Goal: Task Accomplishment & Management: Use online tool/utility

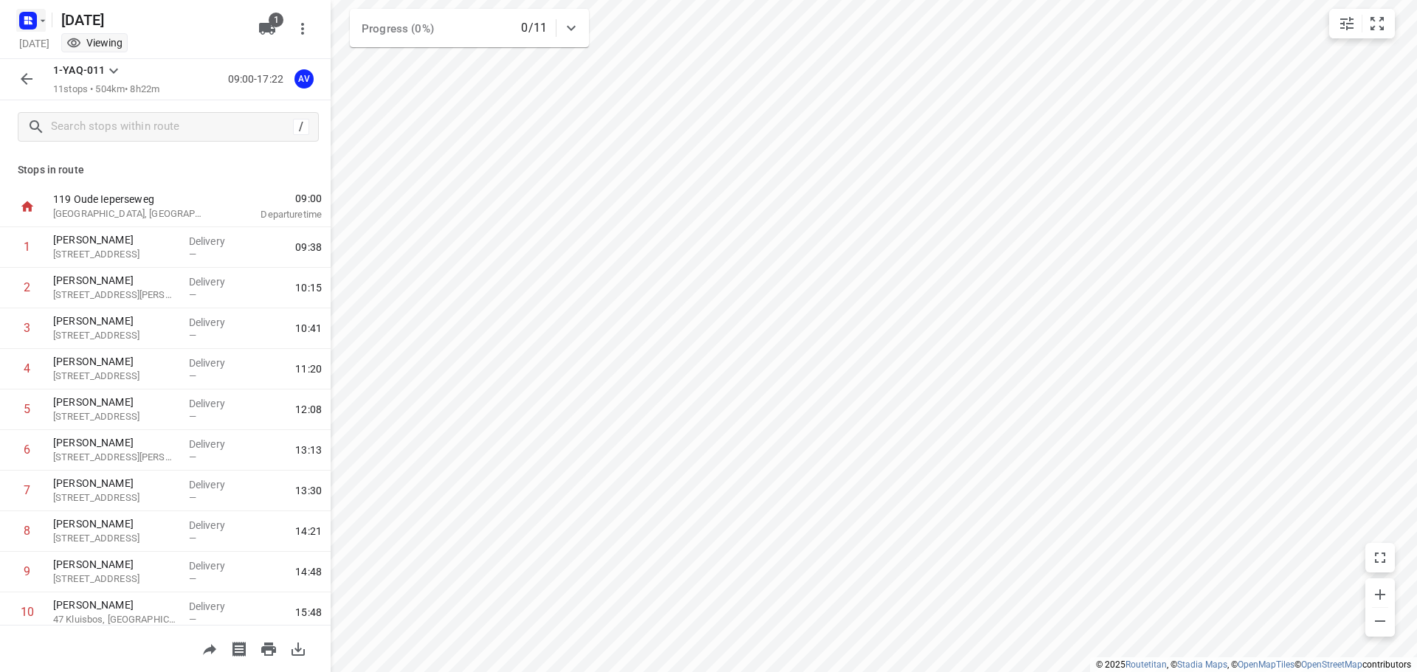
click at [40, 15] on icon "button" at bounding box center [43, 21] width 12 height 12
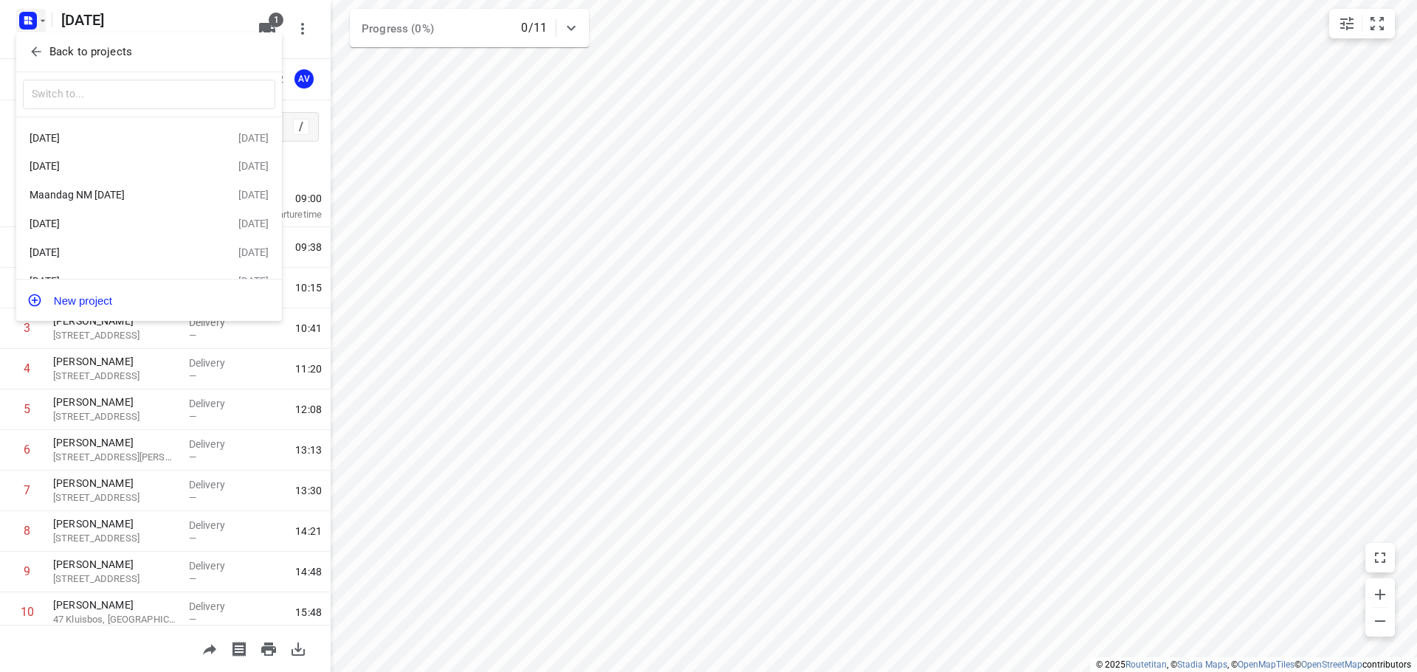
click at [33, 16] on div at bounding box center [708, 336] width 1417 height 672
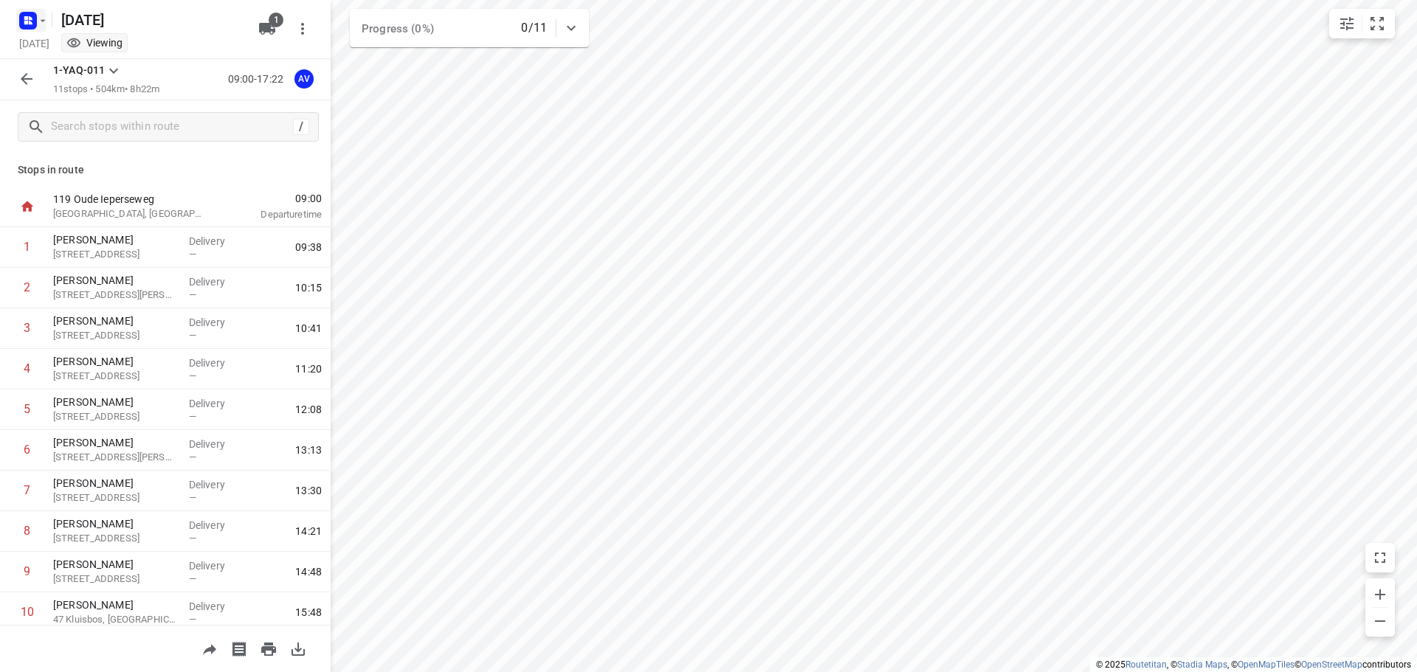
click at [33, 13] on rect "button" at bounding box center [28, 21] width 18 height 18
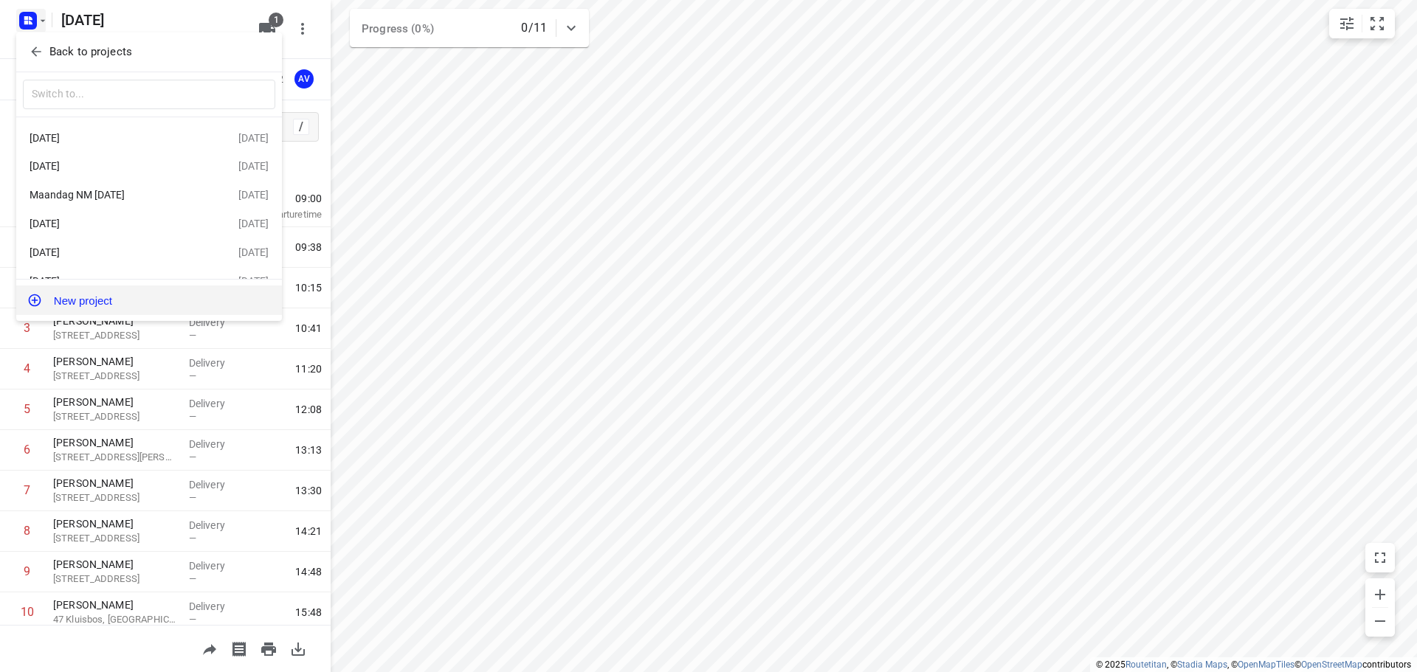
click at [124, 303] on button "New project" at bounding box center [149, 301] width 266 height 30
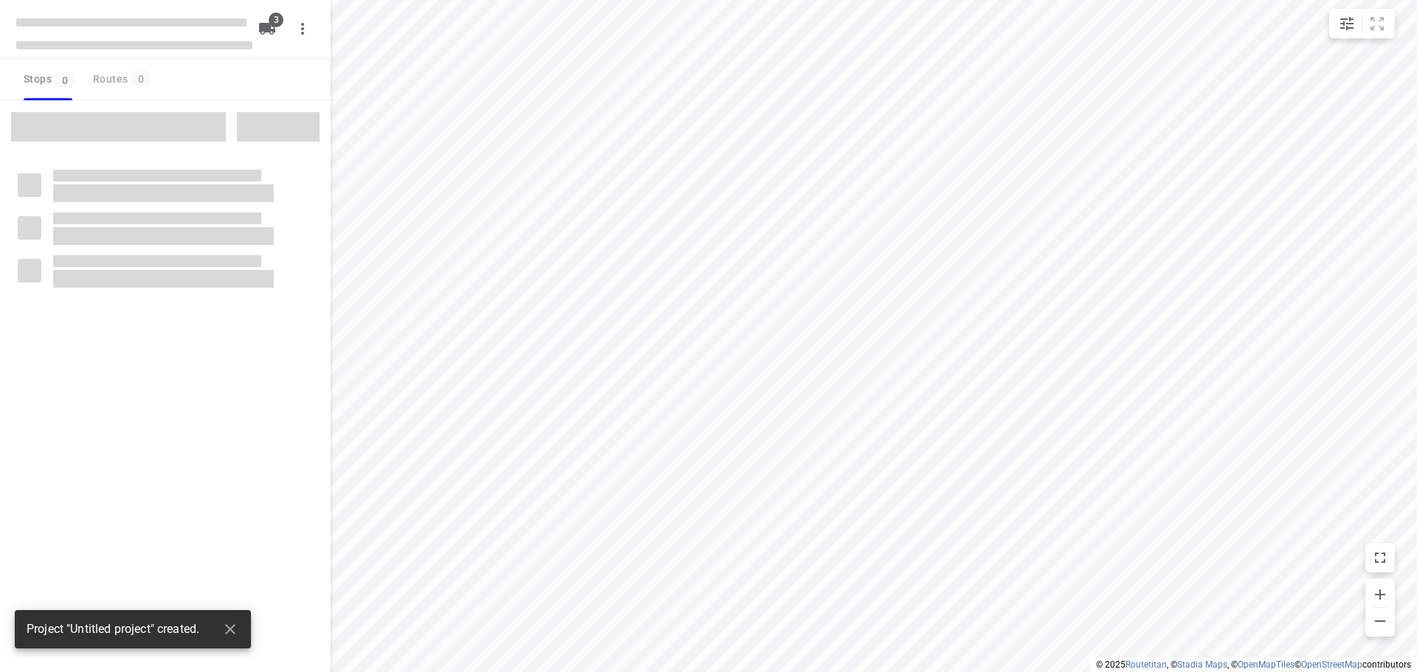
type input "distance"
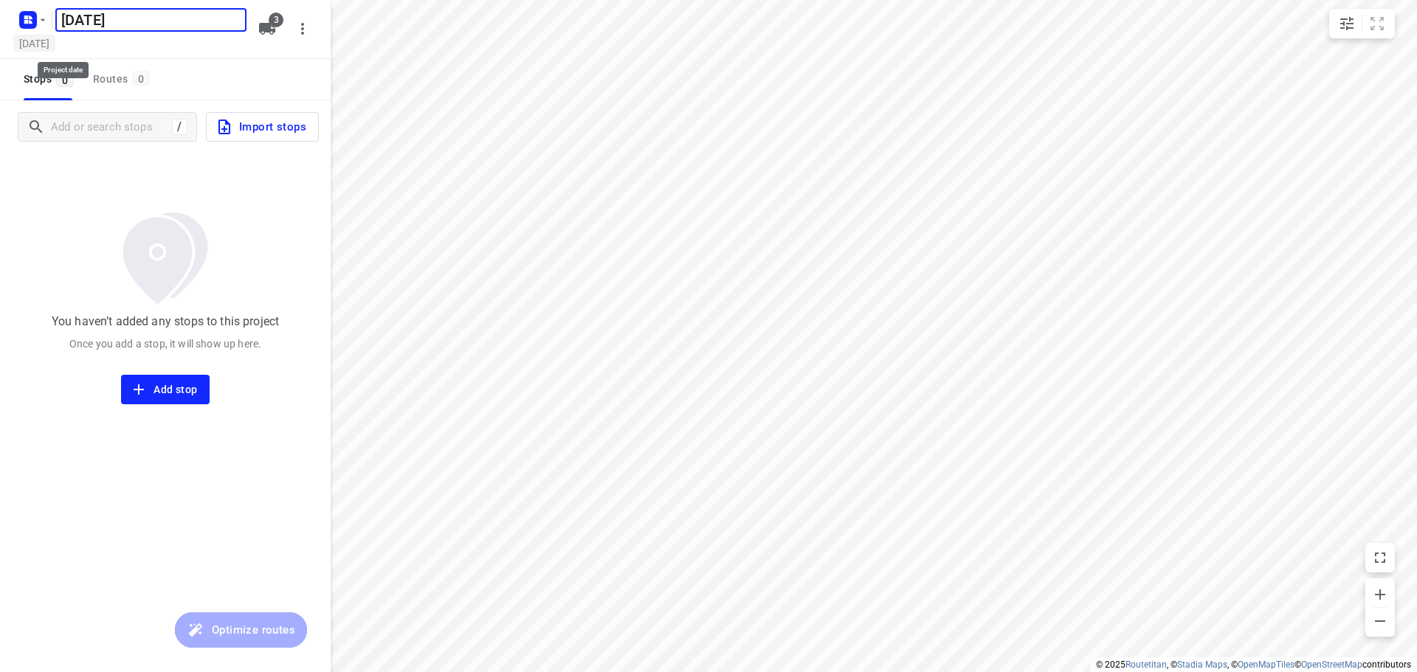
type input "[DATE]"
click at [55, 47] on h5 "[DATE]" at bounding box center [34, 43] width 42 height 17
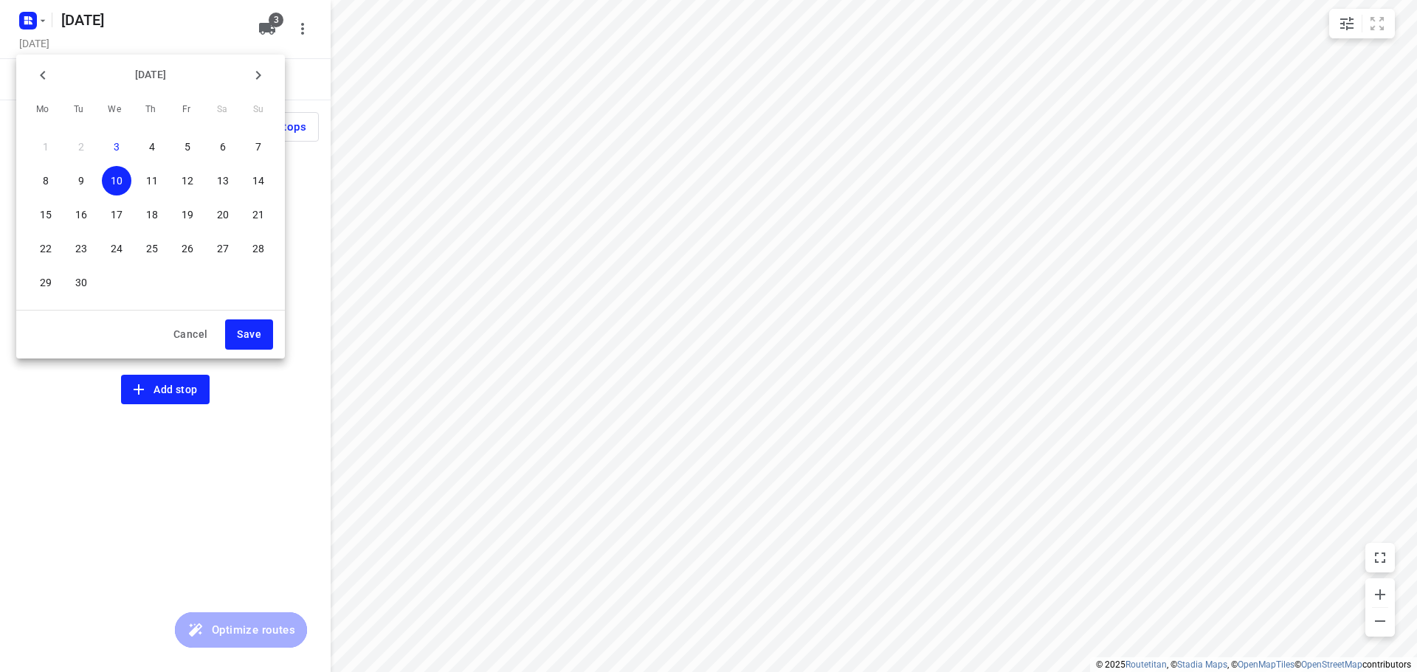
click at [154, 175] on p "11" at bounding box center [152, 180] width 12 height 15
click at [251, 337] on span "Save" at bounding box center [249, 334] width 24 height 18
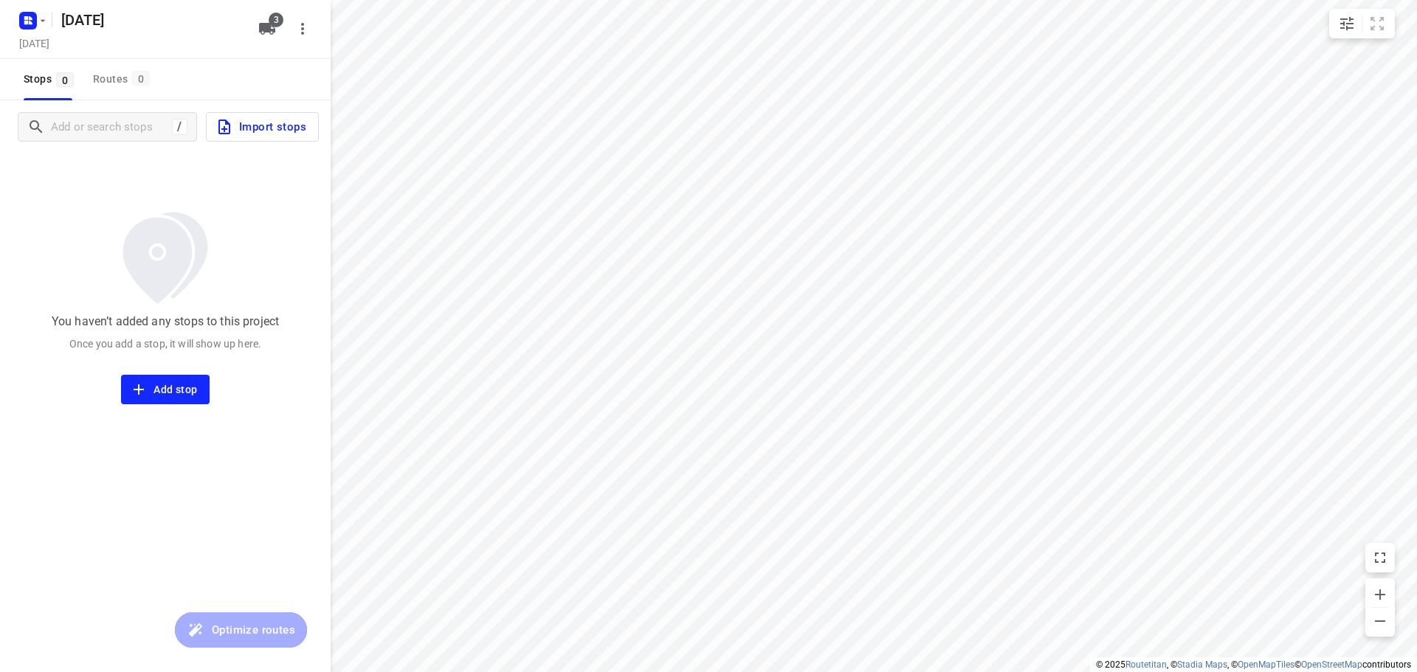
drag, startPoint x: 264, startPoint y: 30, endPoint x: 258, endPoint y: 48, distance: 18.7
click at [264, 30] on icon "button" at bounding box center [267, 29] width 16 height 12
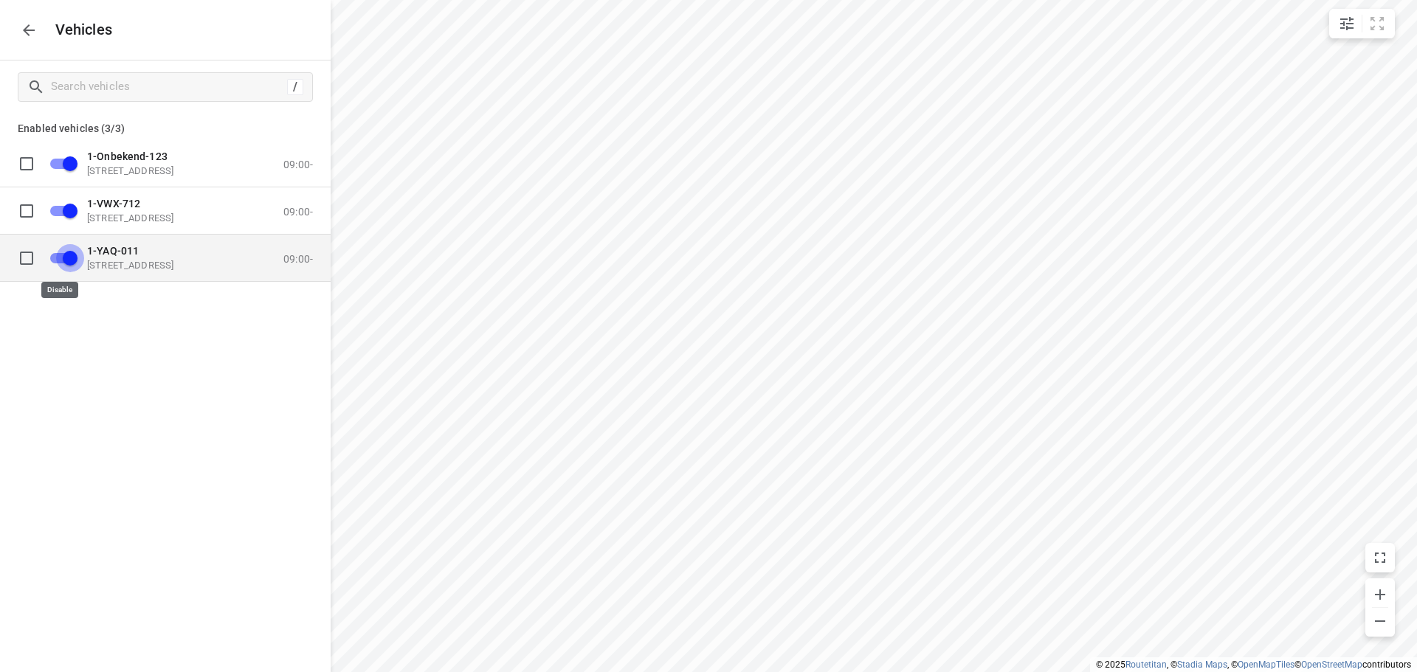
click at [59, 260] on input "grid" at bounding box center [70, 257] width 84 height 28
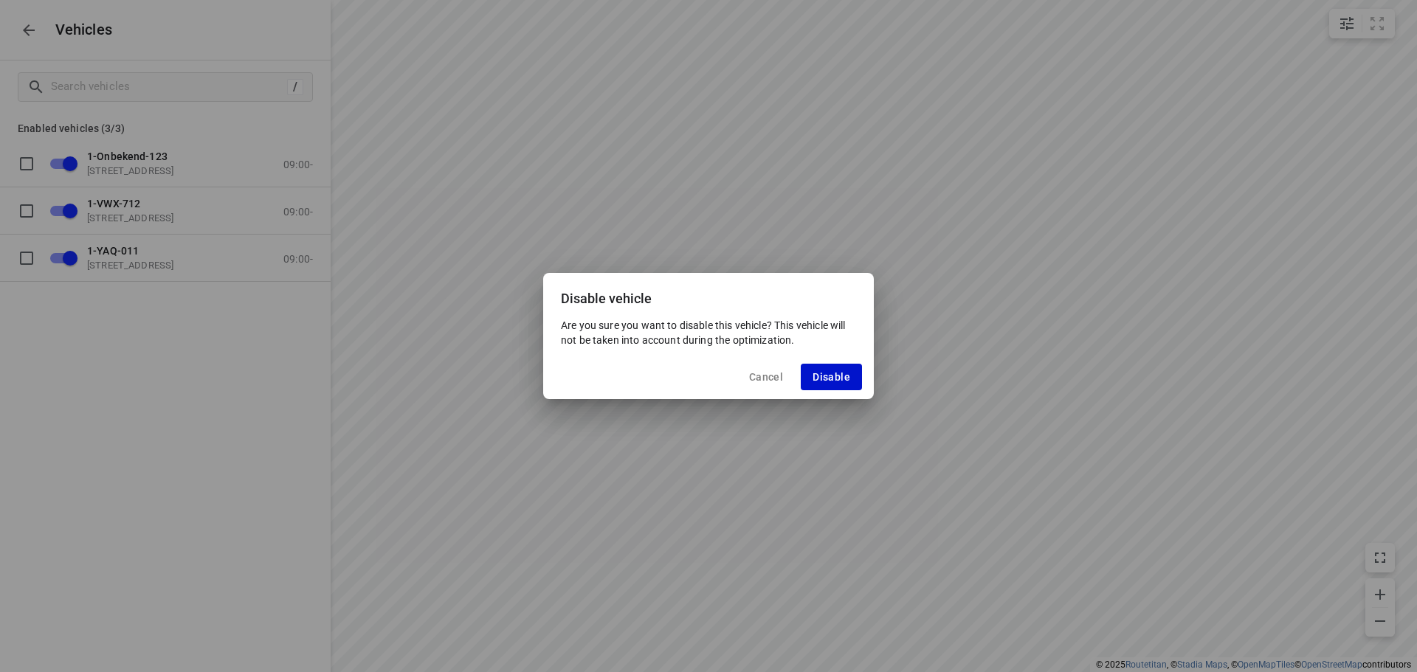
click at [837, 377] on span "Disable" at bounding box center [831, 377] width 38 height 12
checkbox input "false"
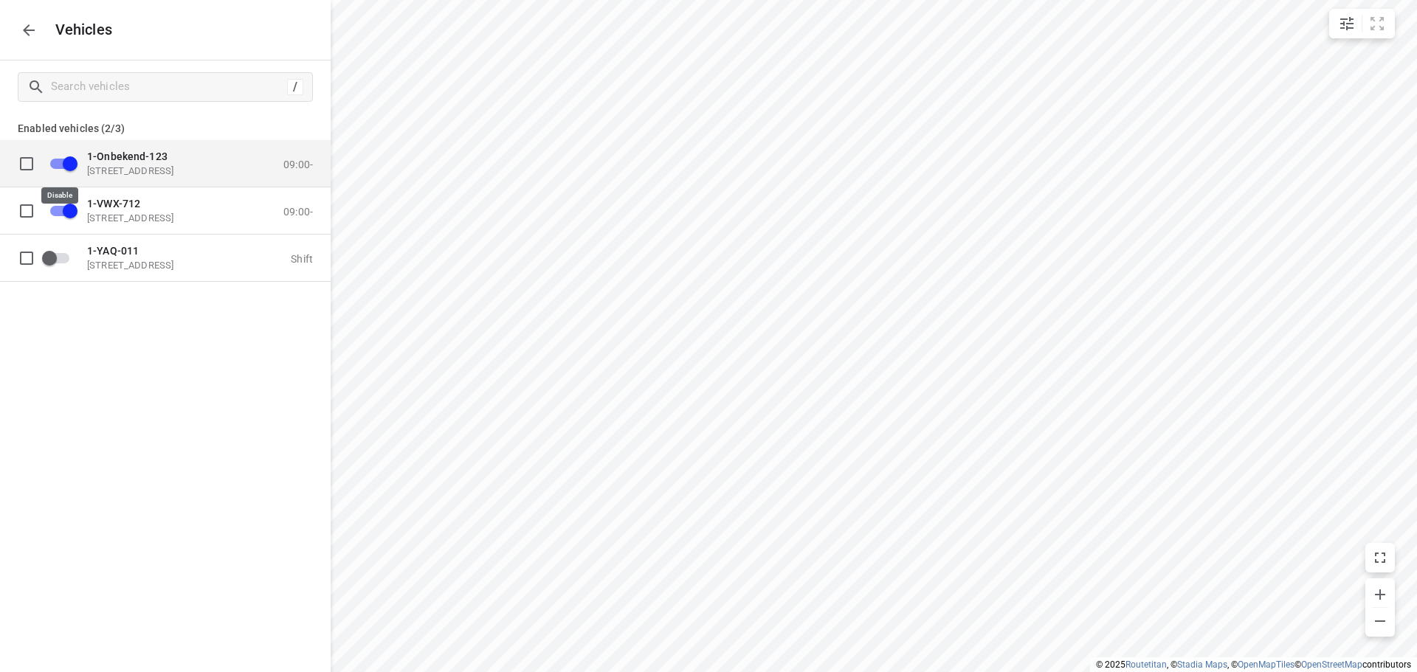
click at [58, 161] on input "grid" at bounding box center [70, 163] width 84 height 28
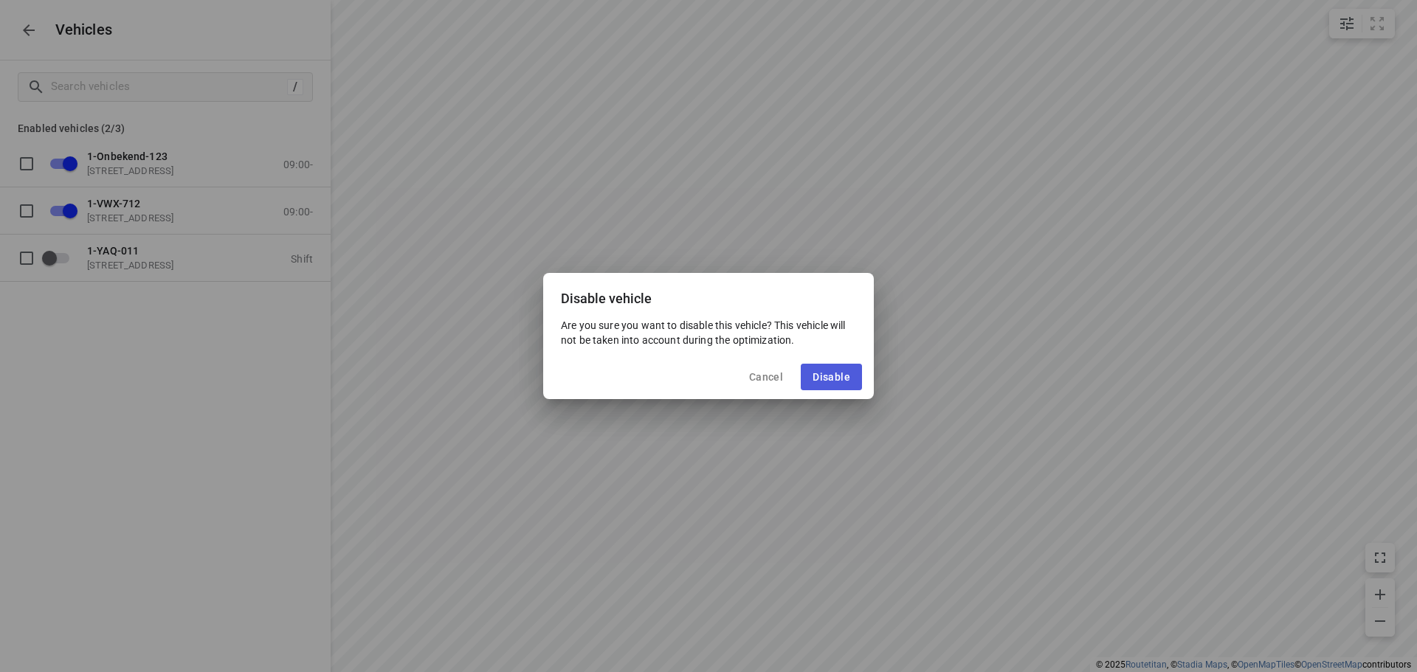
click at [827, 380] on span "Disable" at bounding box center [831, 377] width 38 height 12
checkbox input "false"
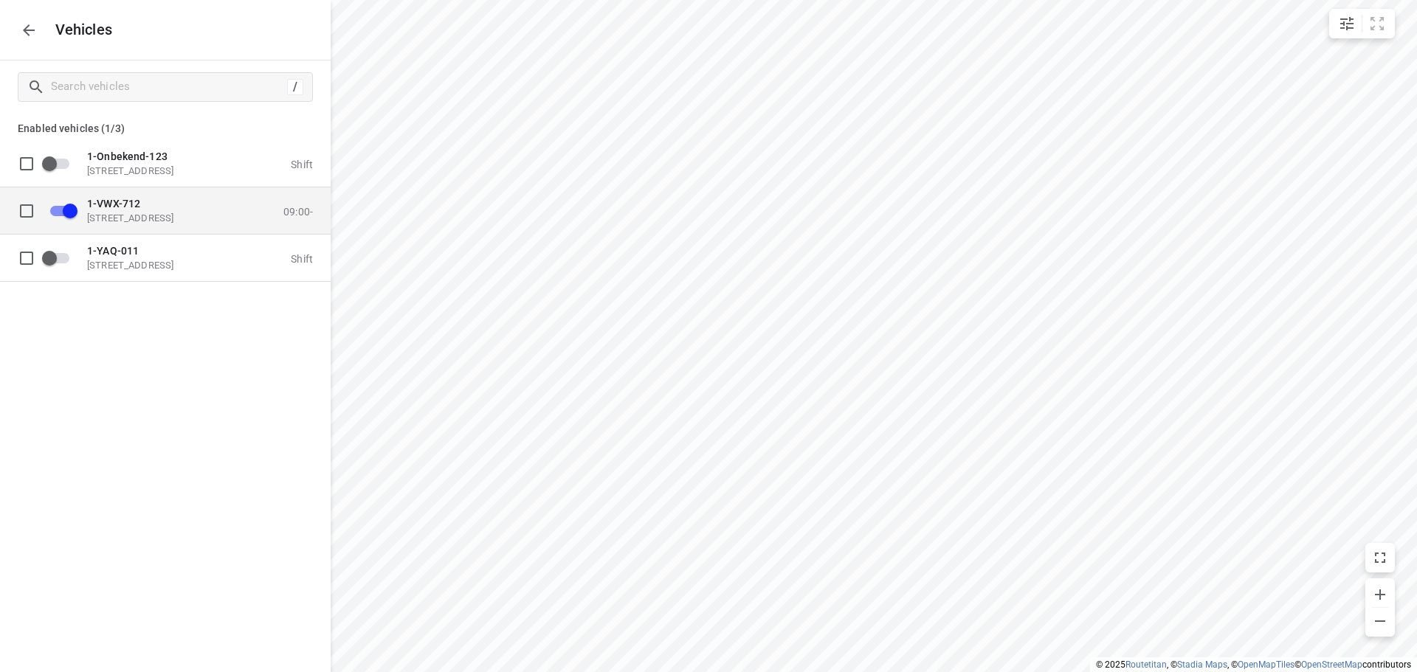
click at [151, 211] on div "1-VWX-712 [STREET_ADDRESS]" at bounding box center [161, 210] width 148 height 27
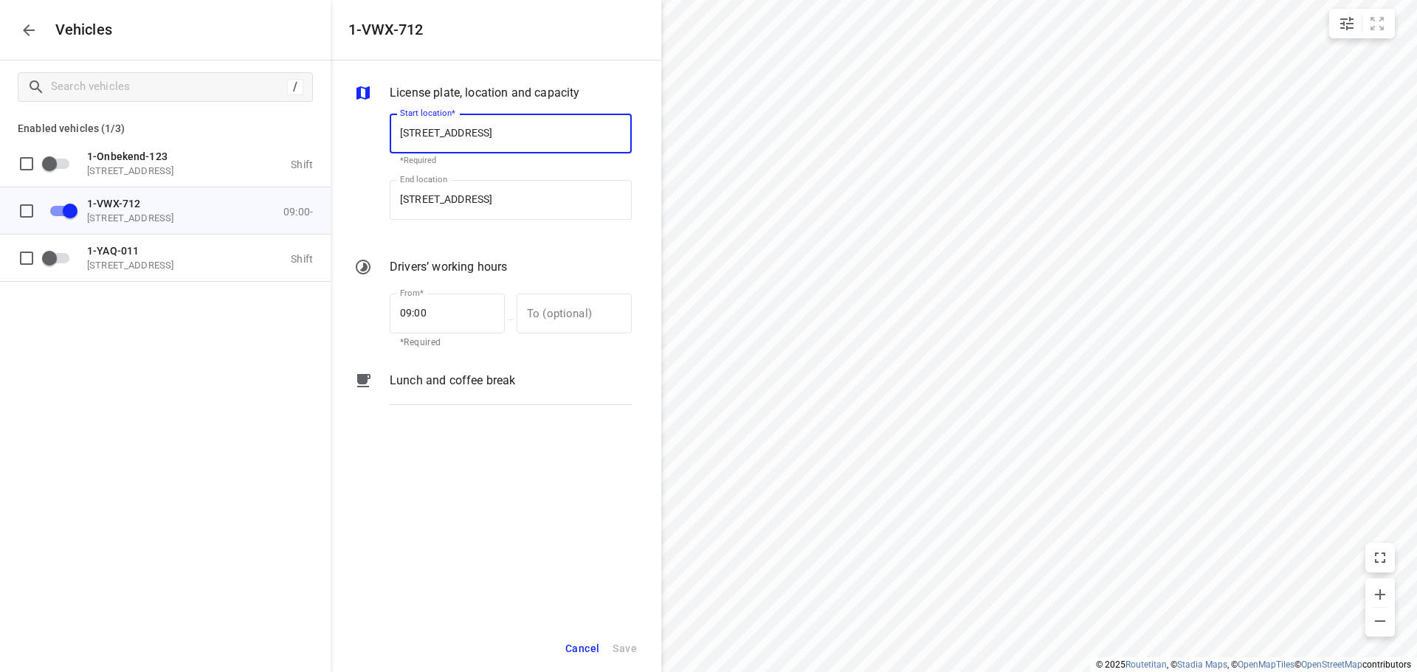
click at [497, 136] on input "[STREET_ADDRESS]" at bounding box center [511, 134] width 242 height 40
type input "[STREET_ADDRESS]"
click at [487, 179] on b "[STREET_ADDRESS]" at bounding box center [443, 175] width 87 height 11
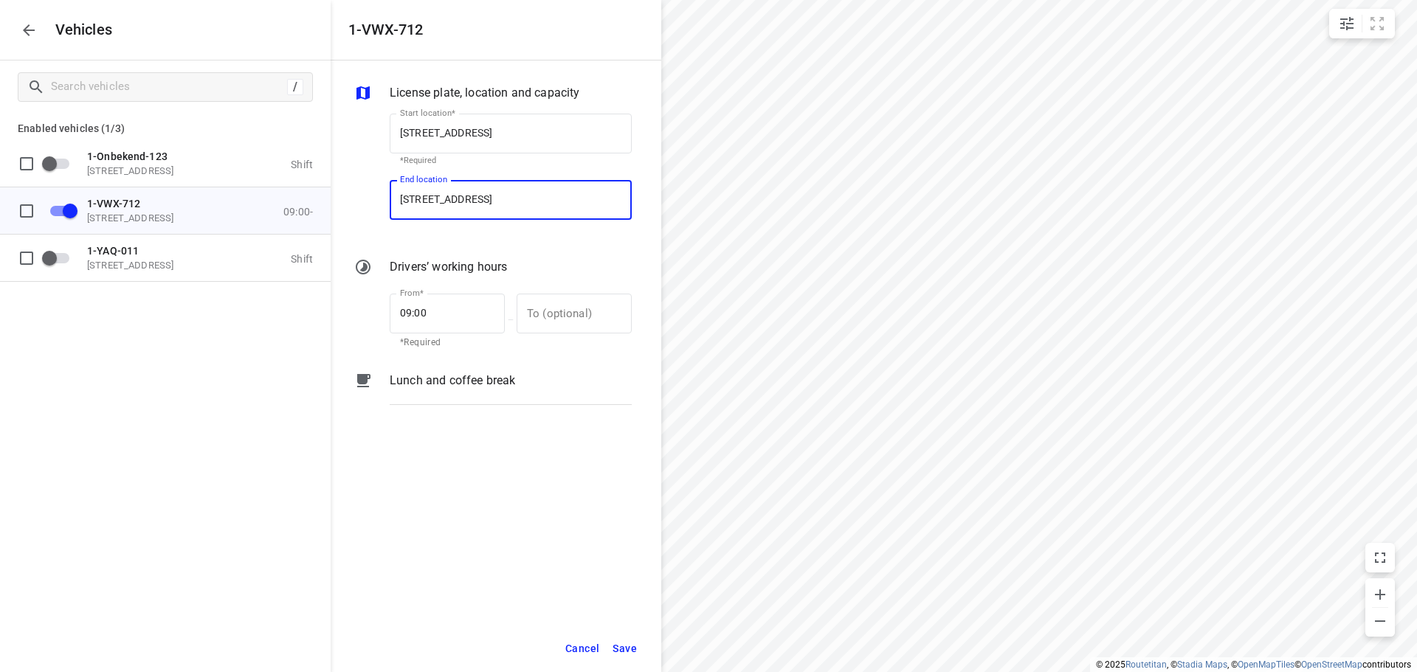
click at [491, 197] on input "[STREET_ADDRESS]" at bounding box center [511, 200] width 242 height 40
click at [495, 197] on input "[STREET_ADDRESS]" at bounding box center [511, 200] width 242 height 40
click at [494, 131] on input "[STREET_ADDRESS]" at bounding box center [511, 134] width 242 height 40
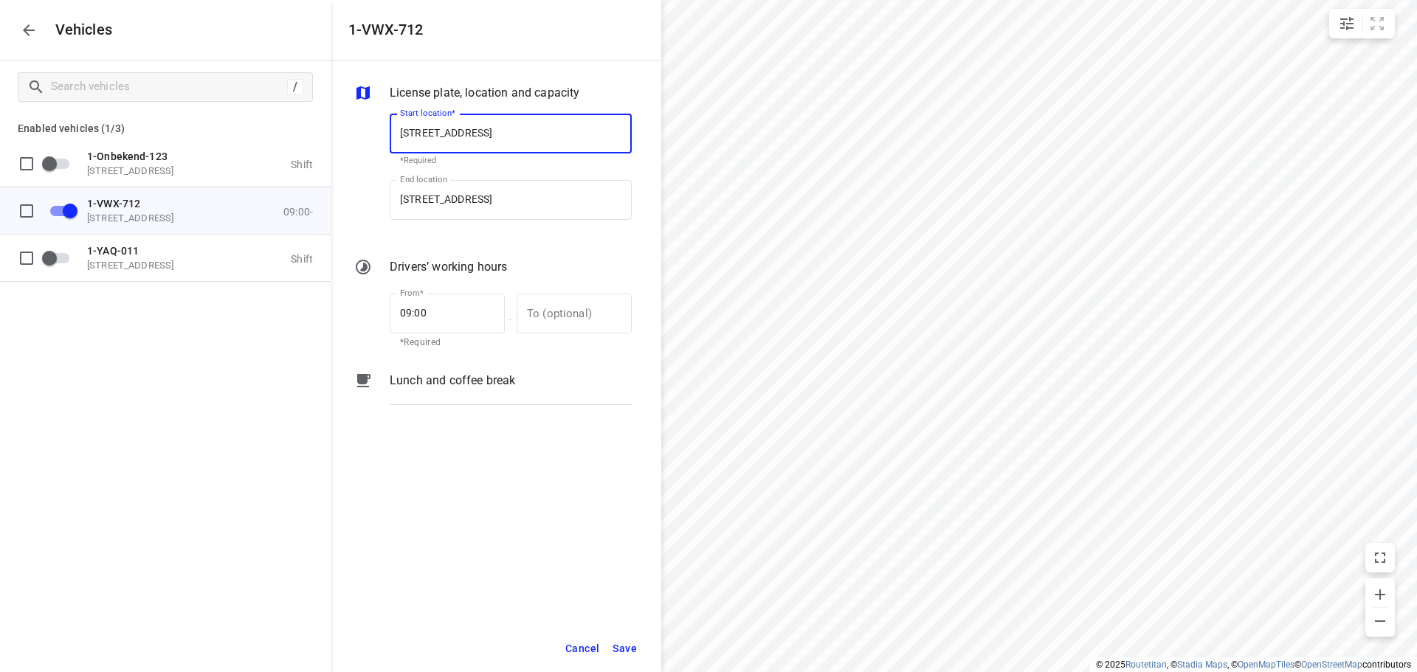
click at [497, 131] on input "[STREET_ADDRESS]" at bounding box center [511, 134] width 242 height 40
type input "[STREET_ADDRESS]"
click at [487, 170] on b "[STREET_ADDRESS]" at bounding box center [443, 175] width 87 height 11
type input "[STREET_ADDRESS]"
click at [497, 196] on input "[STREET_ADDRESS]" at bounding box center [511, 200] width 242 height 40
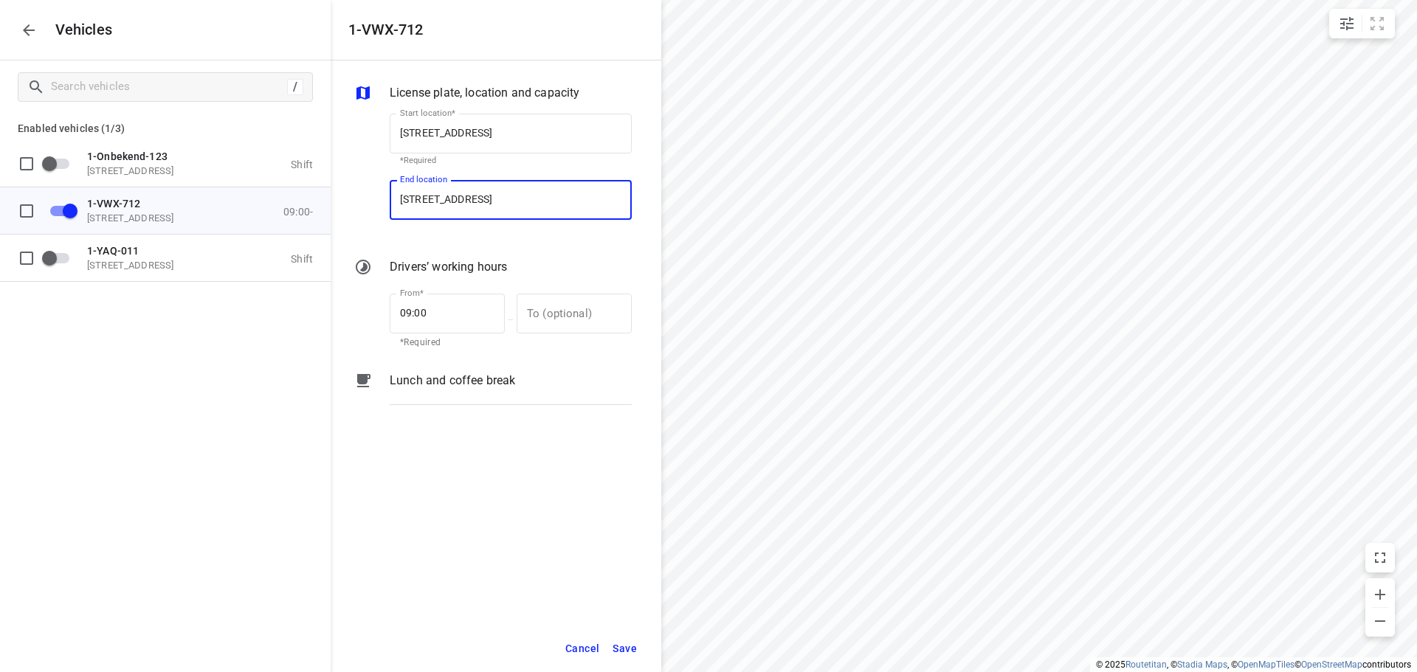
click at [494, 195] on input "[STREET_ADDRESS]" at bounding box center [511, 200] width 242 height 40
type input "[STREET_ADDRESS]"
click at [487, 235] on p "[STREET_ADDRESS]" at bounding box center [443, 242] width 87 height 18
type input "[STREET_ADDRESS]"
click at [626, 646] on span "Save" at bounding box center [624, 649] width 24 height 18
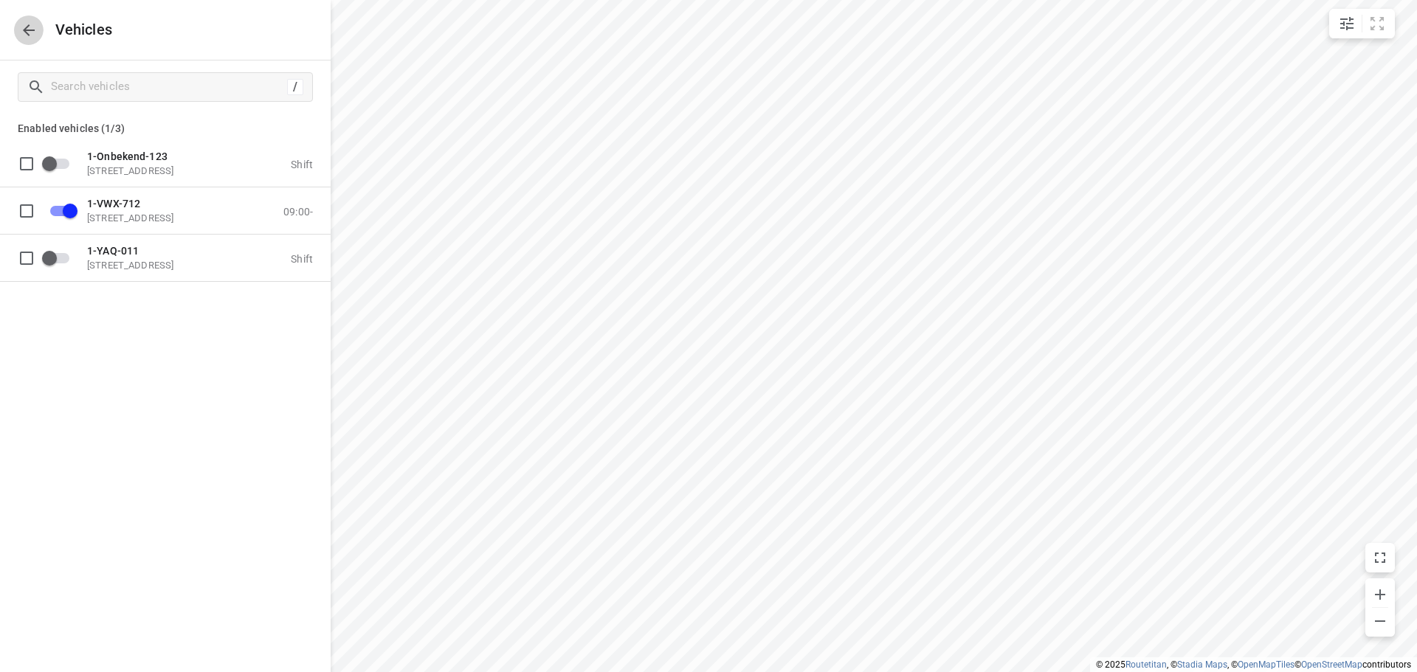
click at [25, 29] on icon "button" at bounding box center [29, 30] width 12 height 12
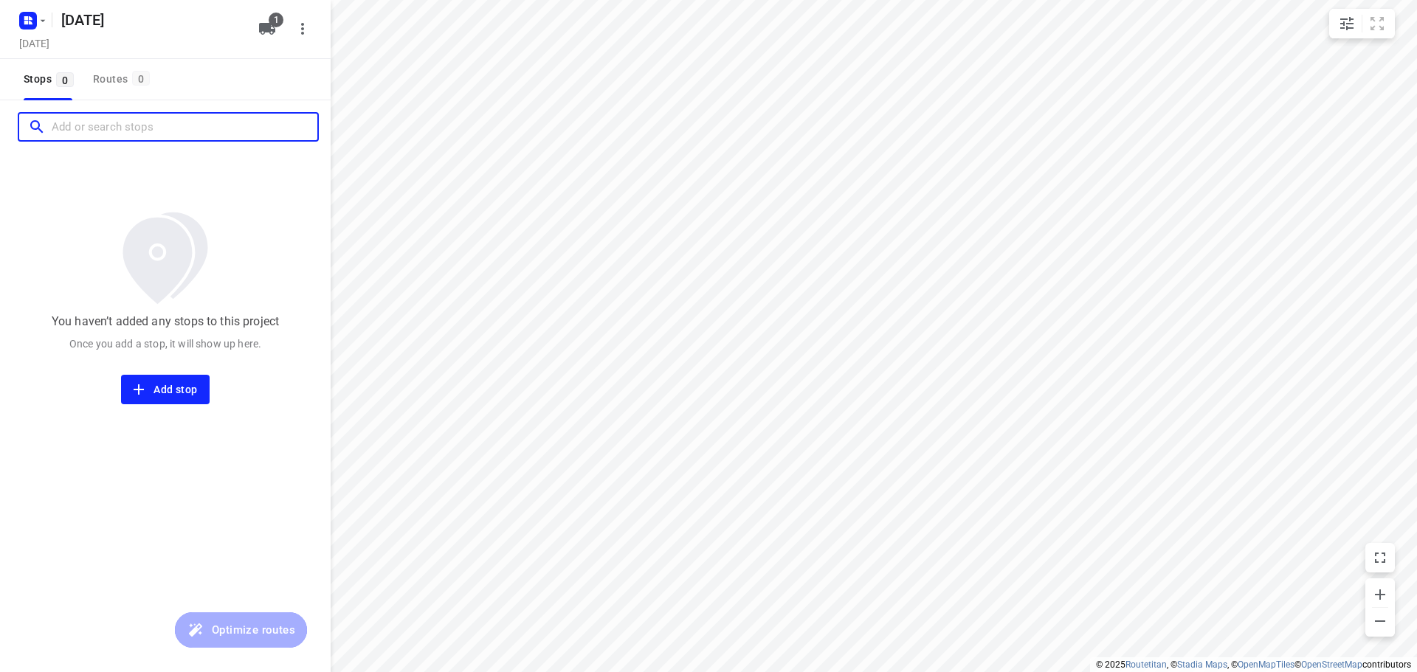
click at [104, 127] on input "Add or search stops" at bounding box center [185, 127] width 266 height 23
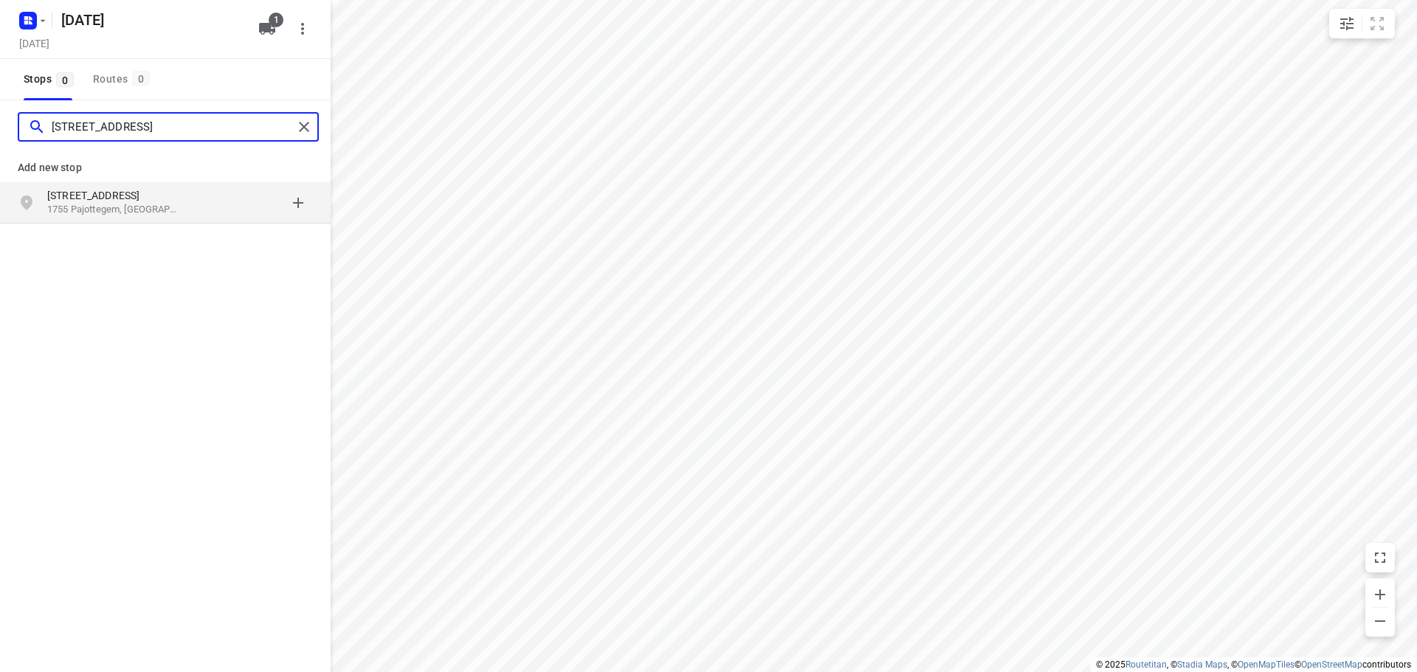
type input "[STREET_ADDRESS]"
click at [165, 204] on p "1755 Pajottegem, [GEOGRAPHIC_DATA]" at bounding box center [115, 210] width 136 height 14
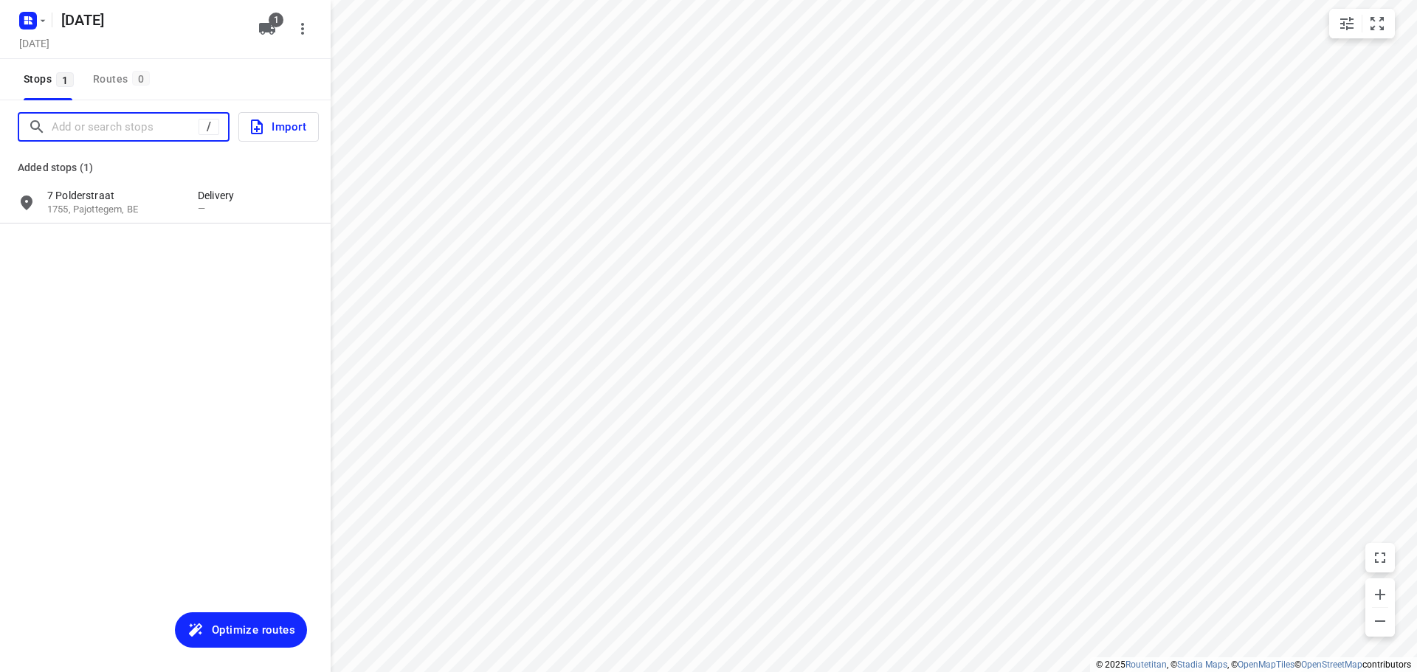
click at [85, 128] on input "Add or search stops" at bounding box center [125, 127] width 147 height 23
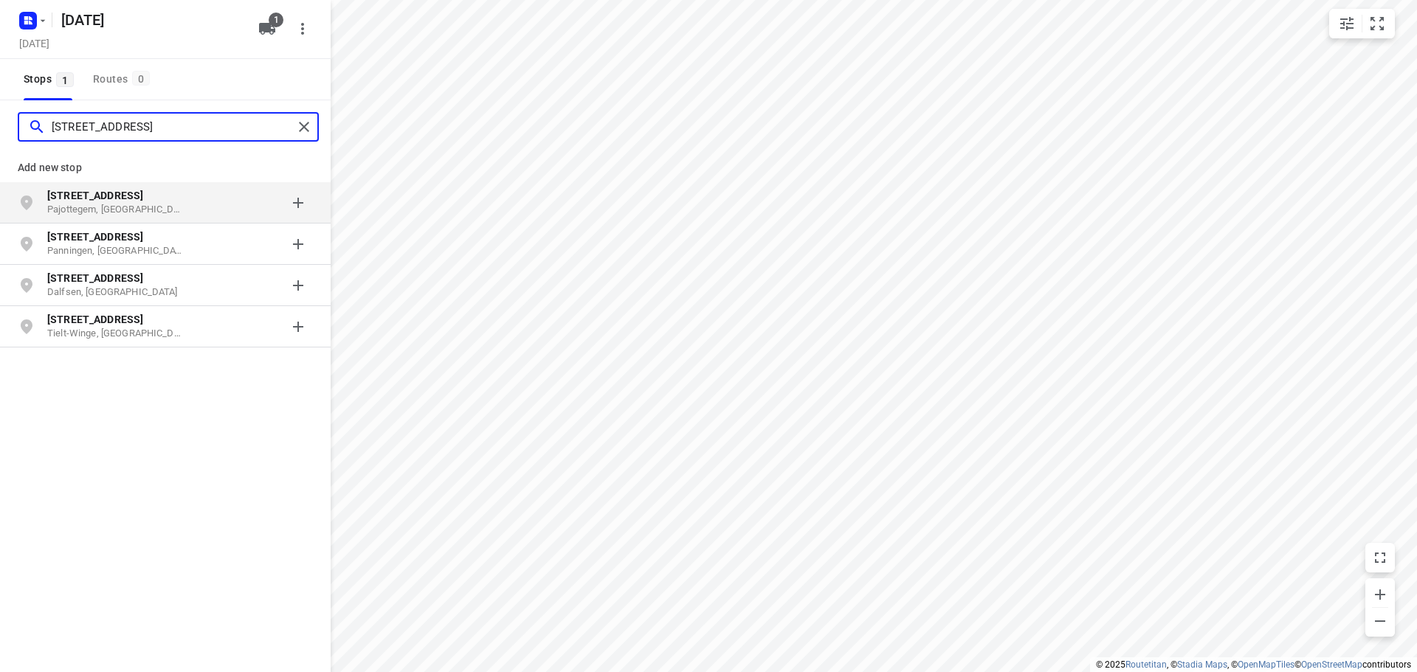
type input "[STREET_ADDRESS]"
click at [176, 207] on p "Pajottegem, [GEOGRAPHIC_DATA]" at bounding box center [115, 210] width 136 height 14
type input "itterbeekselaan 217"
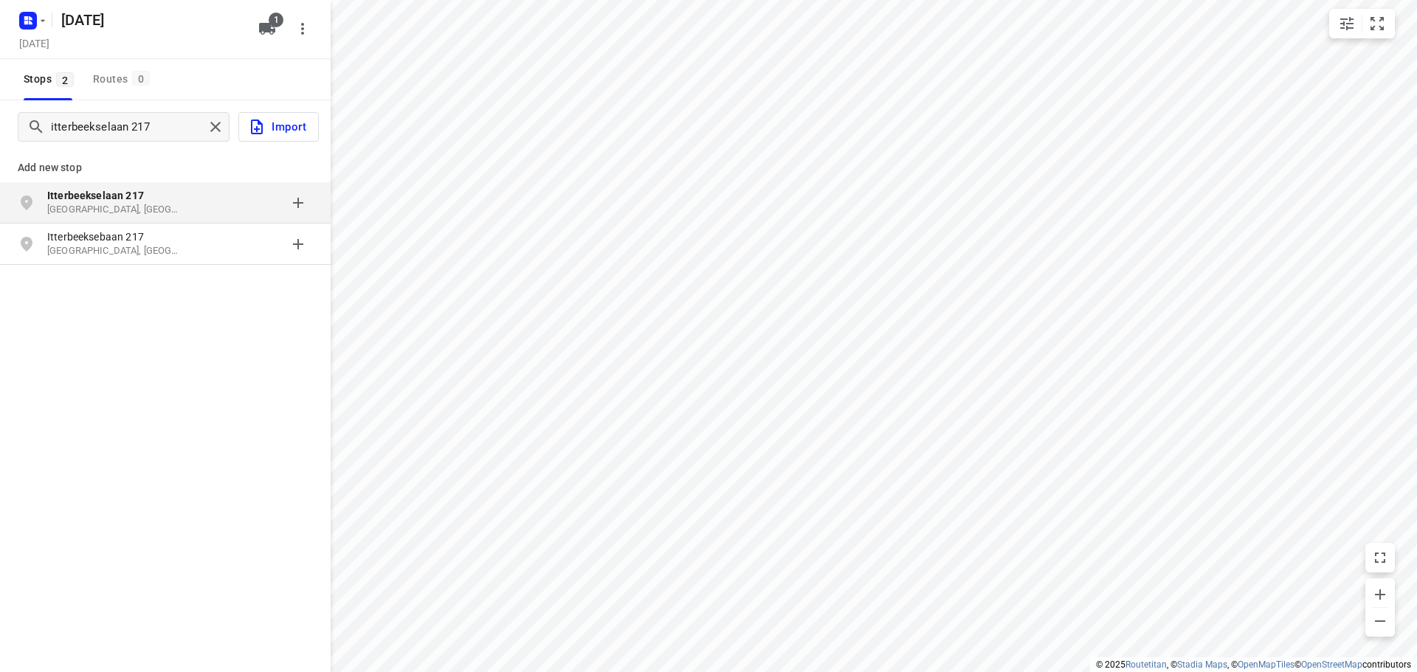
click at [156, 201] on p "Itterbeekselaan 217" at bounding box center [115, 195] width 136 height 15
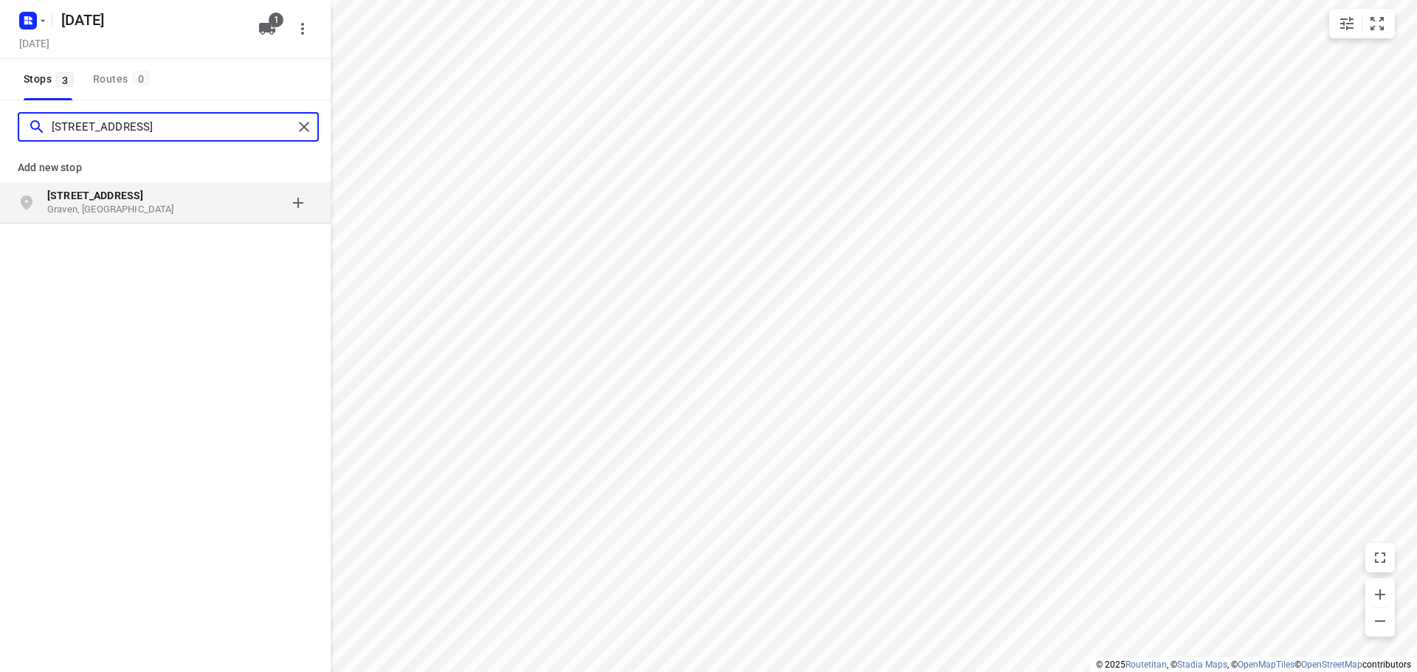
type input "[STREET_ADDRESS]"
click at [142, 205] on p "Graven, [GEOGRAPHIC_DATA]" at bounding box center [115, 210] width 136 height 14
type input "[STREET_ADDRESS]"
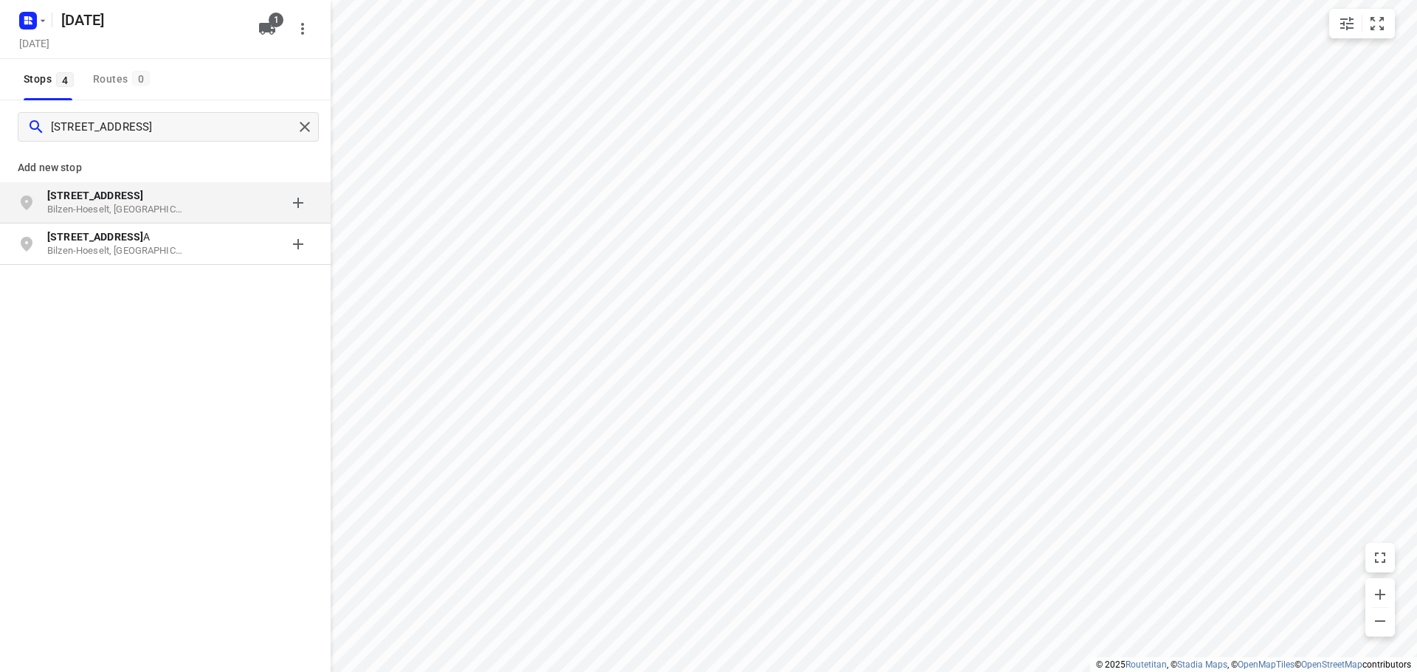
click at [149, 192] on p "[STREET_ADDRESS]" at bounding box center [115, 195] width 136 height 15
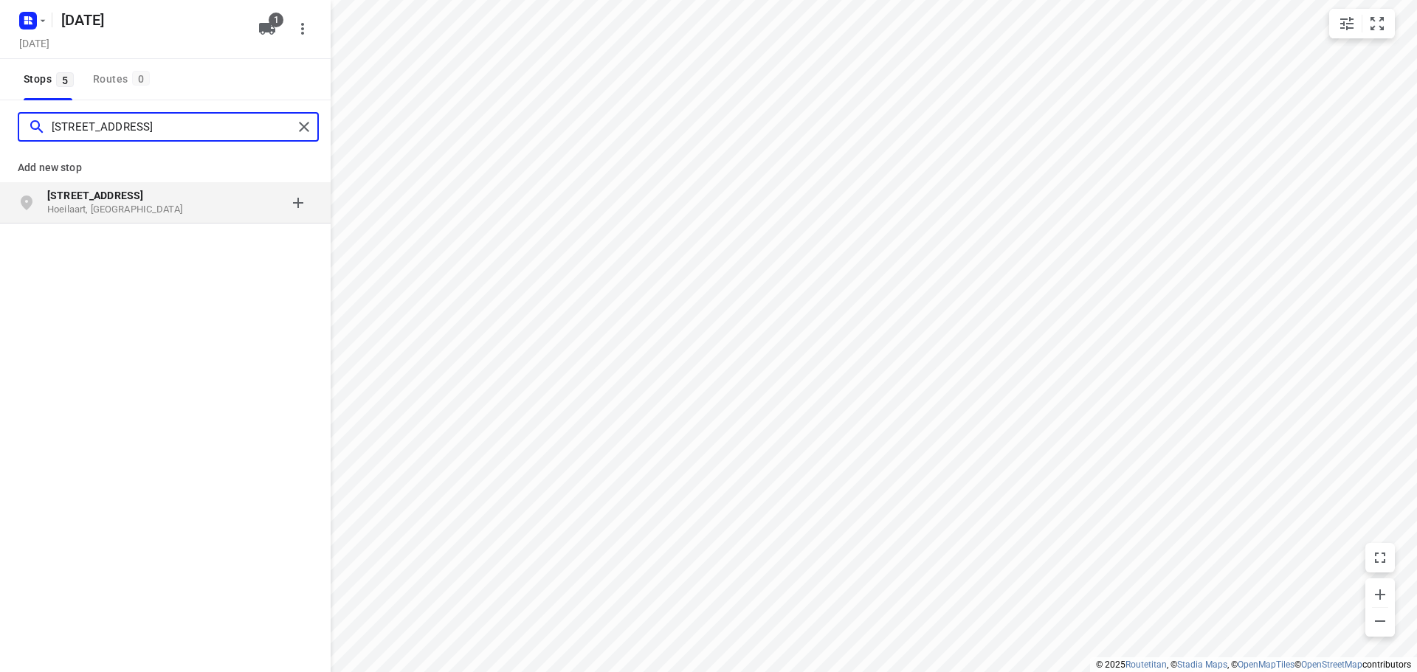
type input "[STREET_ADDRESS]"
click at [157, 204] on p "Hoeilaart, [GEOGRAPHIC_DATA]" at bounding box center [115, 210] width 136 height 14
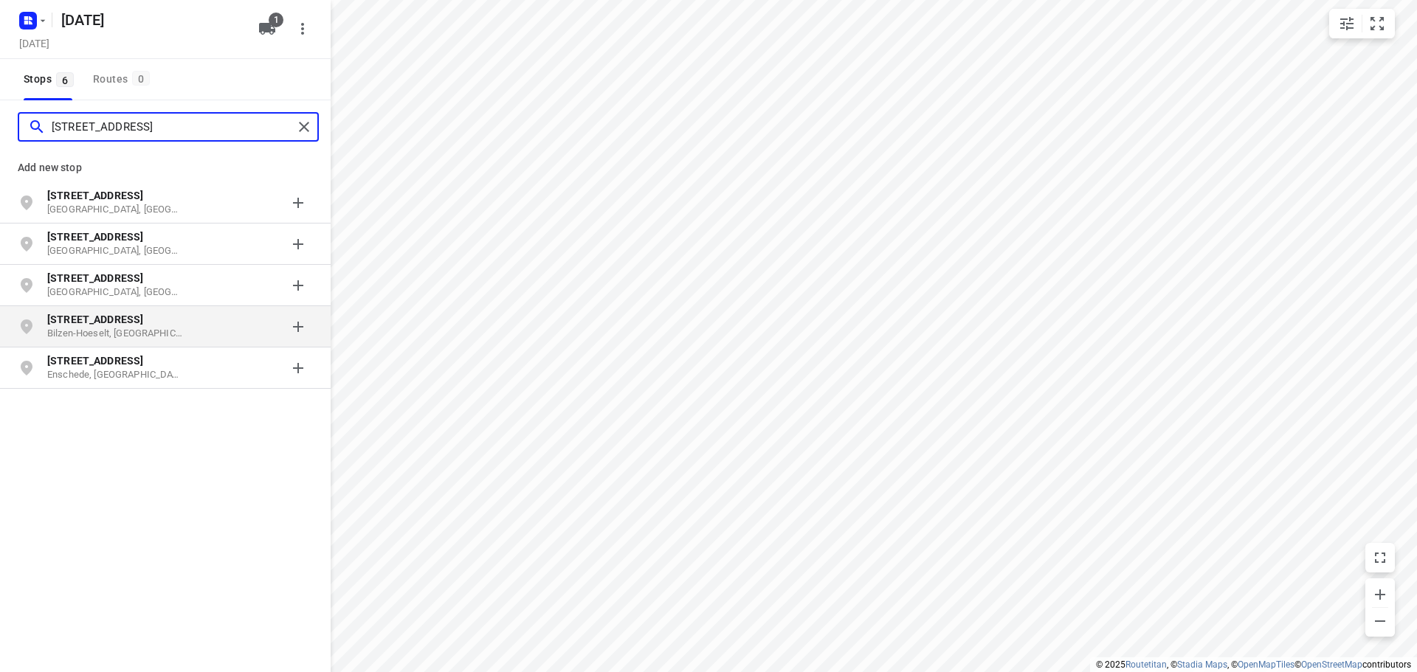
type input "[STREET_ADDRESS]"
click at [171, 329] on p "Bilzen-Hoeselt, [GEOGRAPHIC_DATA]" at bounding box center [115, 334] width 136 height 14
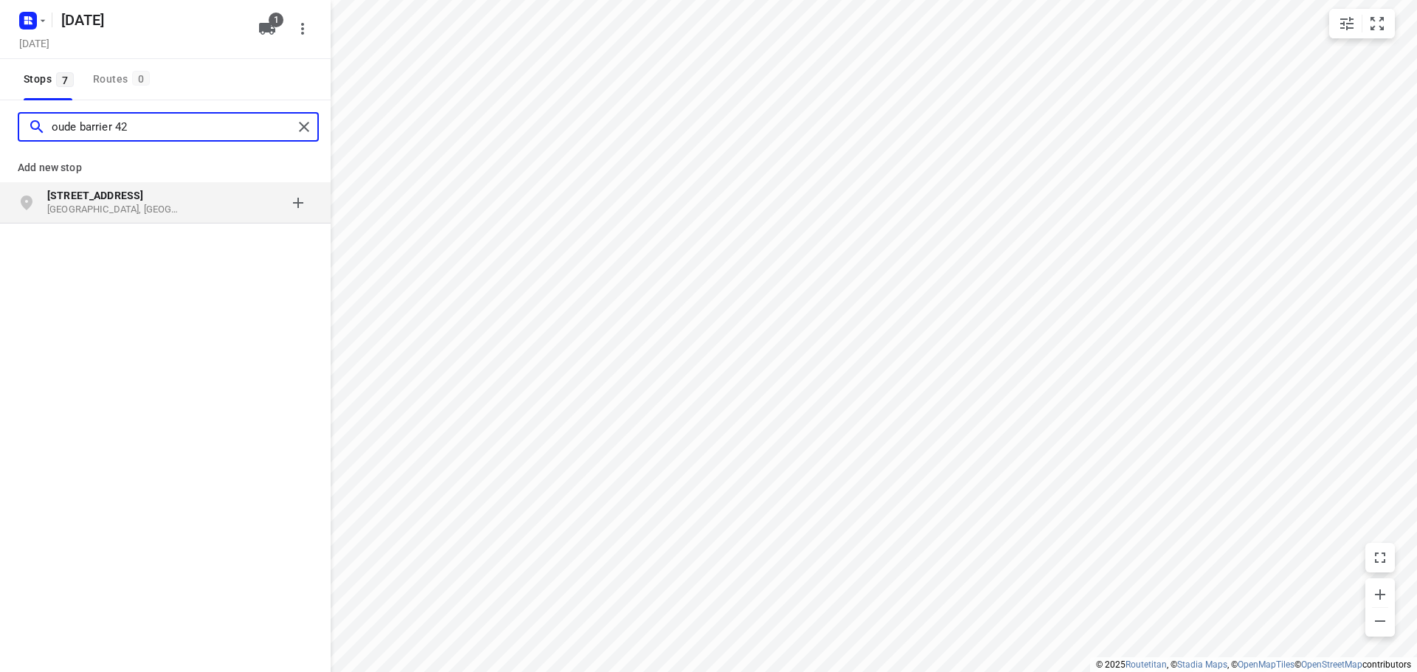
type input "oude barrier 42"
click at [144, 208] on p "[GEOGRAPHIC_DATA], [GEOGRAPHIC_DATA]" at bounding box center [115, 210] width 136 height 14
type input "gemeenteplein 2, 3690"
click at [158, 205] on p "3690 Zutendaal, [GEOGRAPHIC_DATA]" at bounding box center [115, 210] width 136 height 14
type input "[STREET_ADDRESS]"
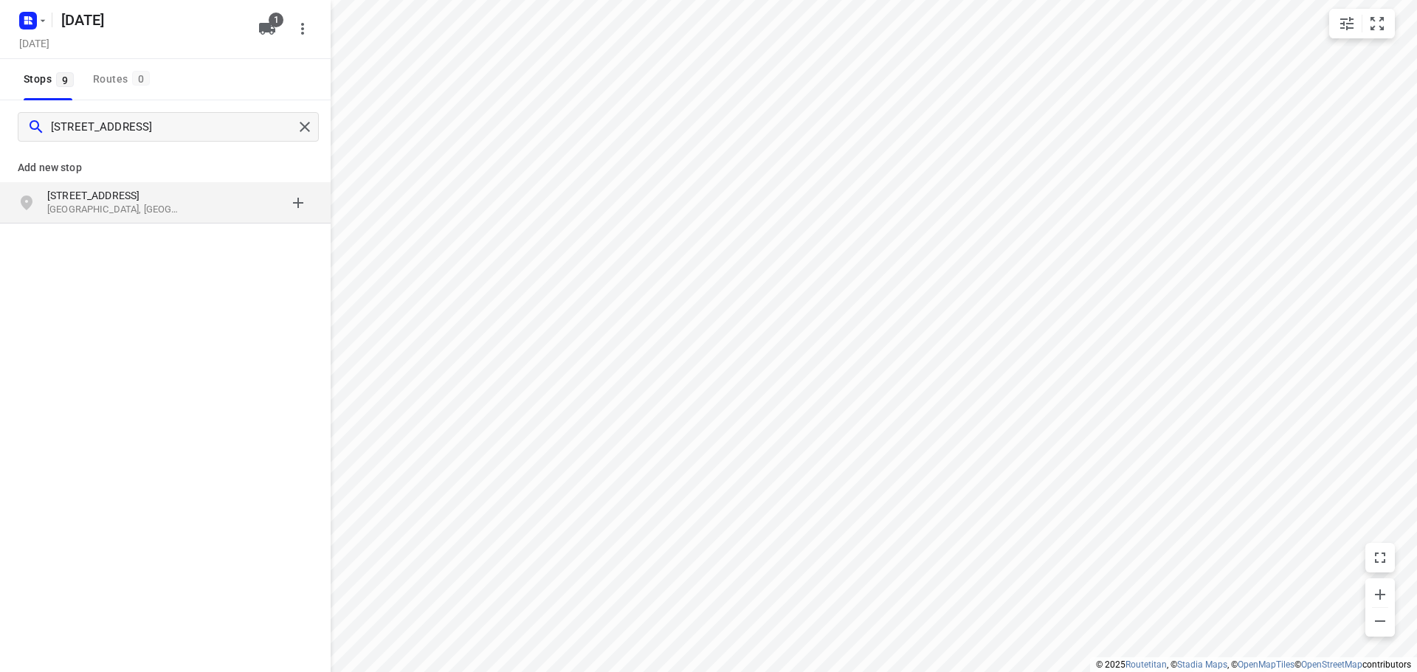
click at [177, 199] on p "[STREET_ADDRESS]" at bounding box center [115, 195] width 136 height 15
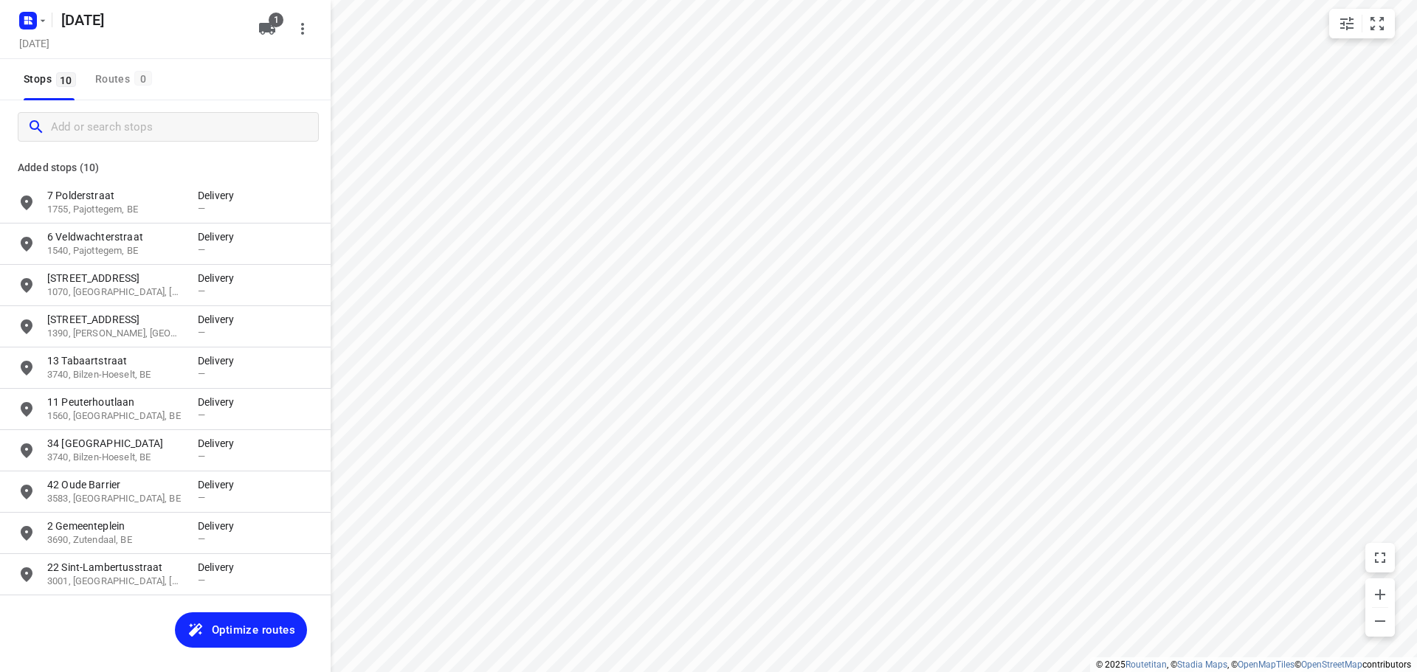
click at [260, 631] on span "Optimize routes" at bounding box center [253, 629] width 83 height 19
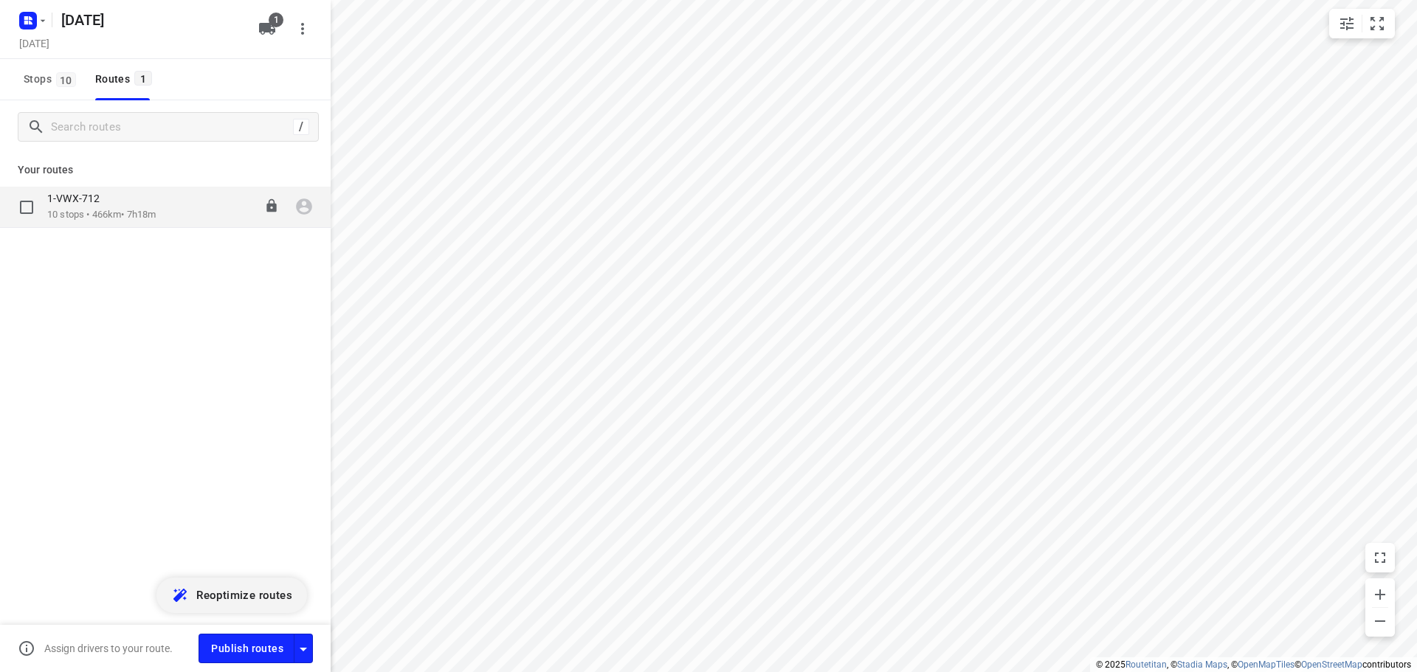
click at [305, 204] on icon "button" at bounding box center [303, 206] width 19 height 19
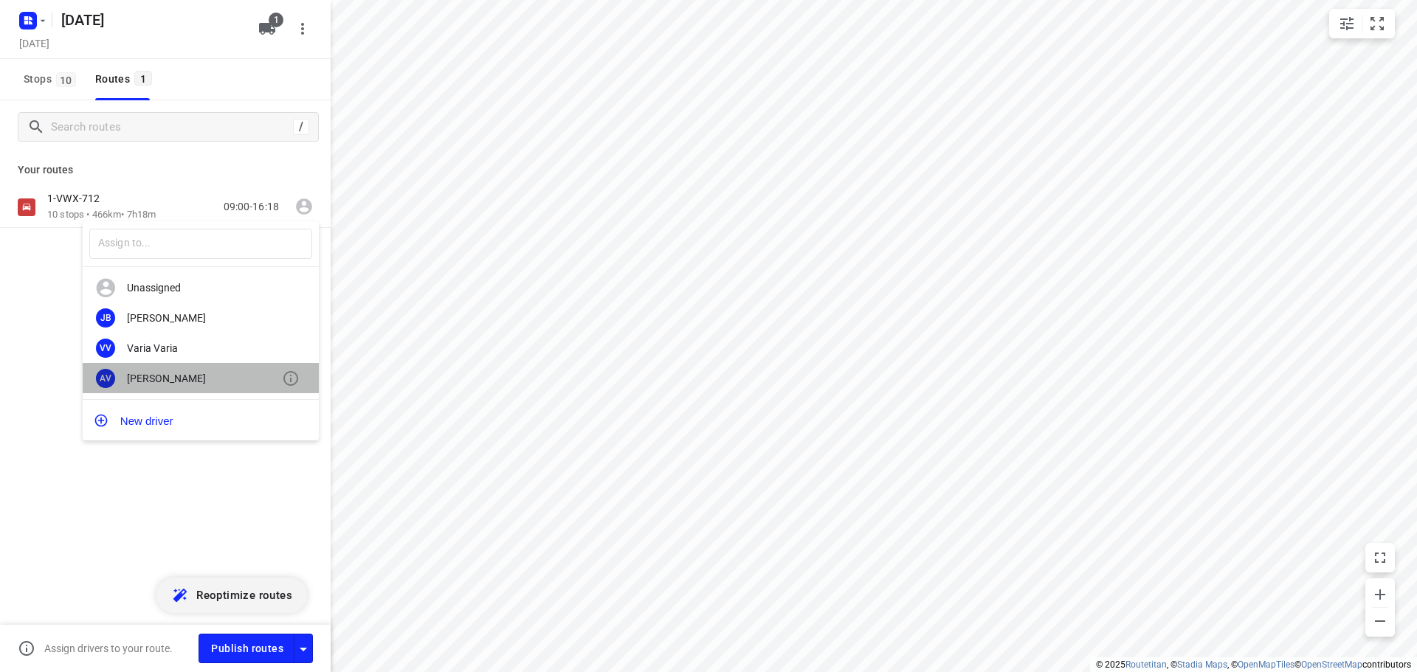
click at [185, 381] on div "[PERSON_NAME]" at bounding box center [204, 379] width 155 height 12
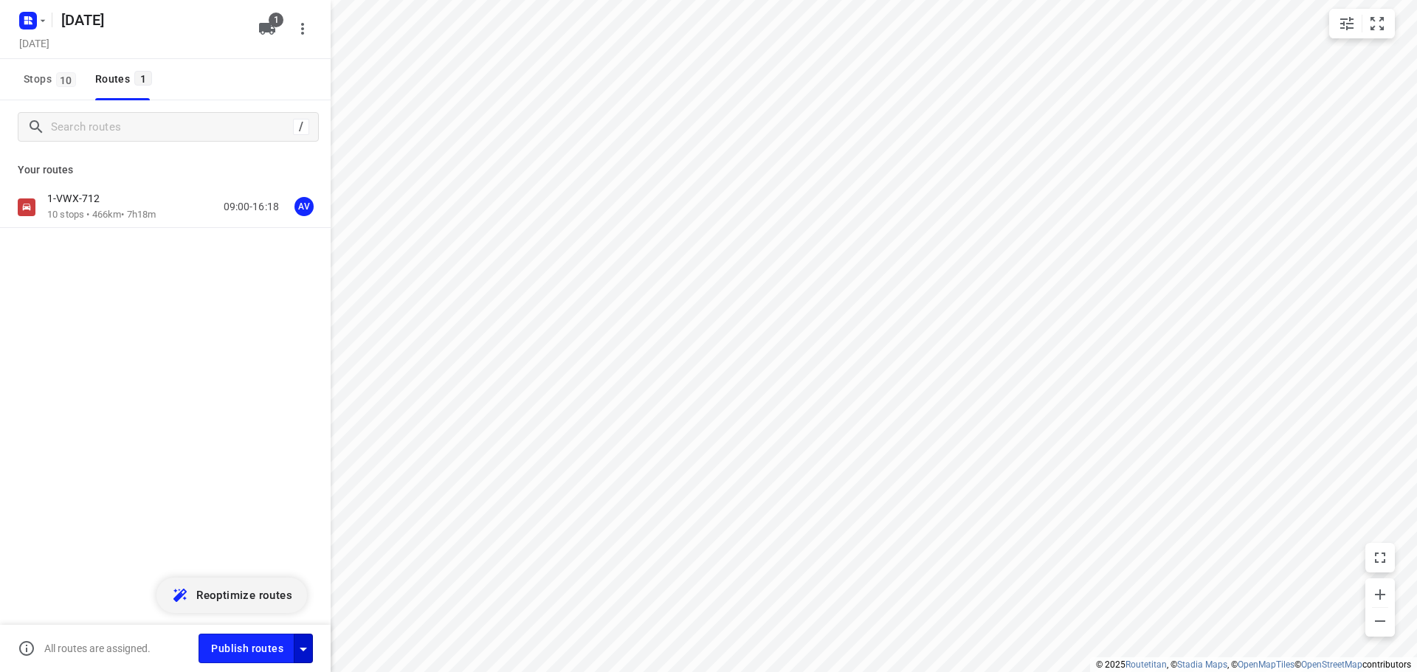
click at [302, 649] on icon "button" at bounding box center [303, 650] width 7 height 4
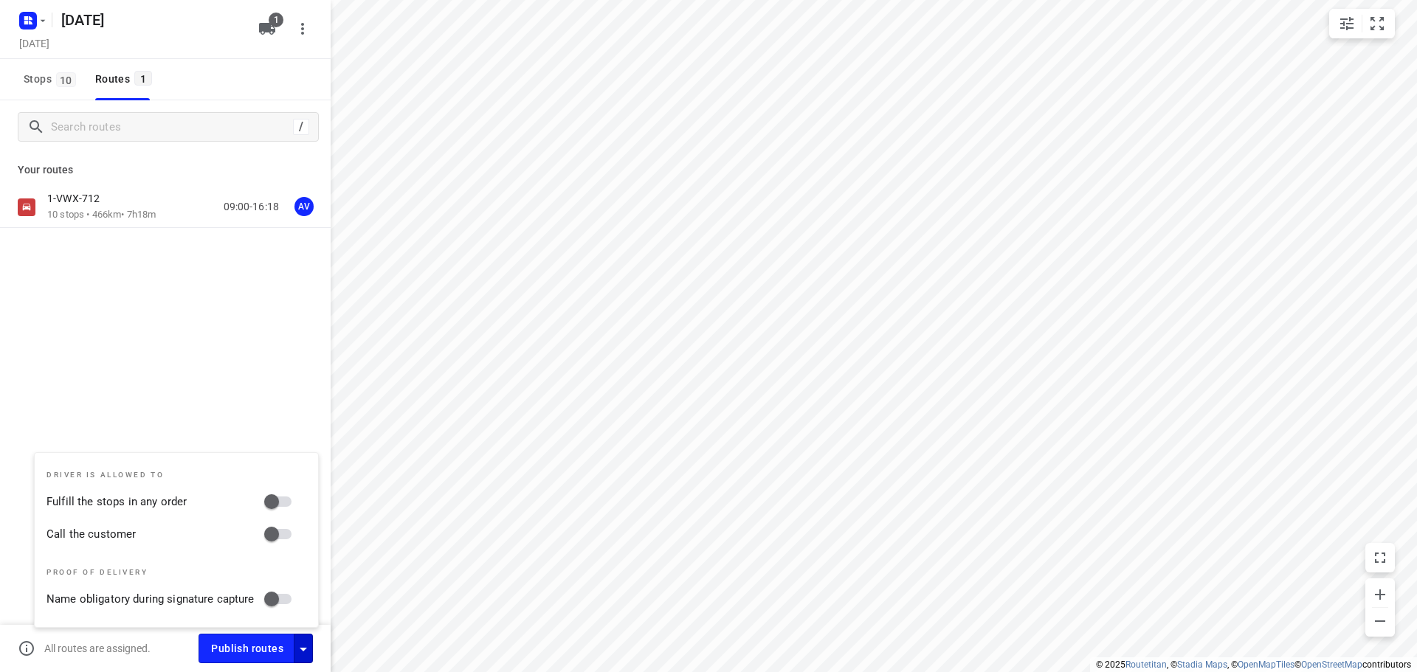
click at [281, 537] on input "Call the customer" at bounding box center [271, 534] width 84 height 28
checkbox input "true"
click at [302, 646] on icon "button" at bounding box center [303, 649] width 18 height 18
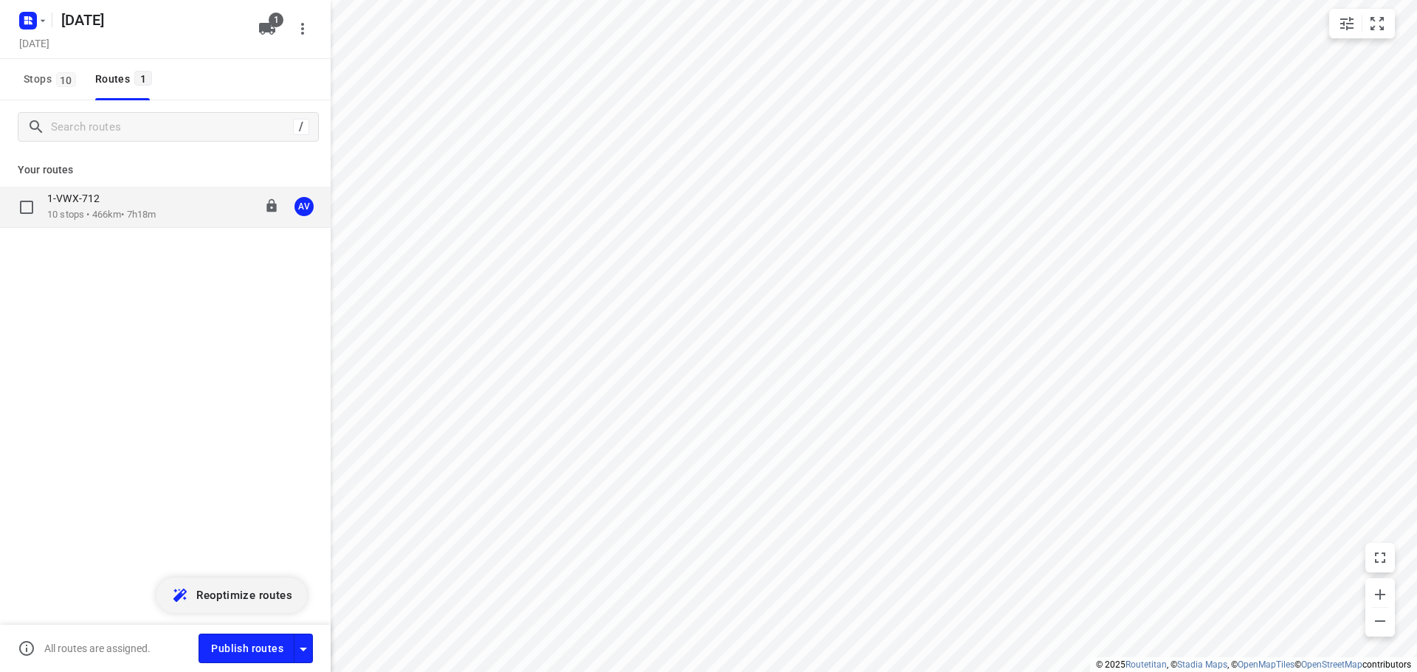
click at [156, 210] on p "10 stops • 466km • 7h18m" at bounding box center [101, 215] width 108 height 14
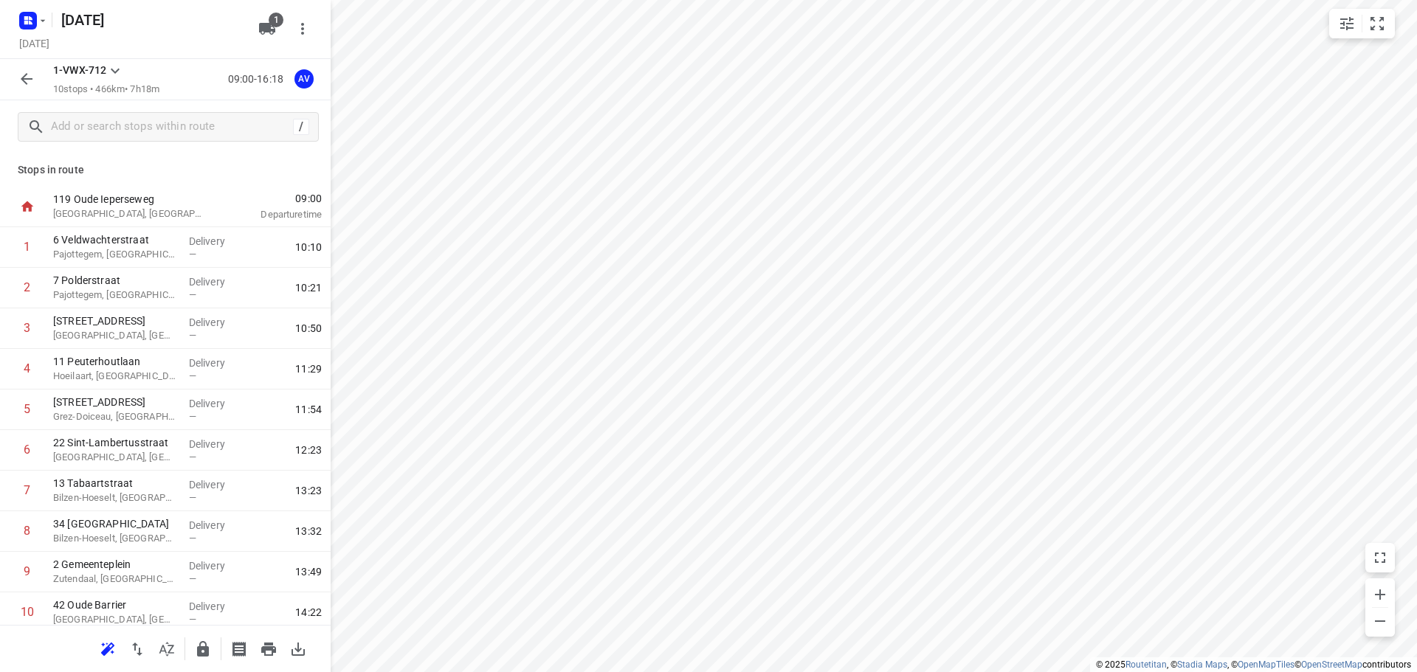
click at [27, 77] on icon "button" at bounding box center [27, 79] width 18 height 18
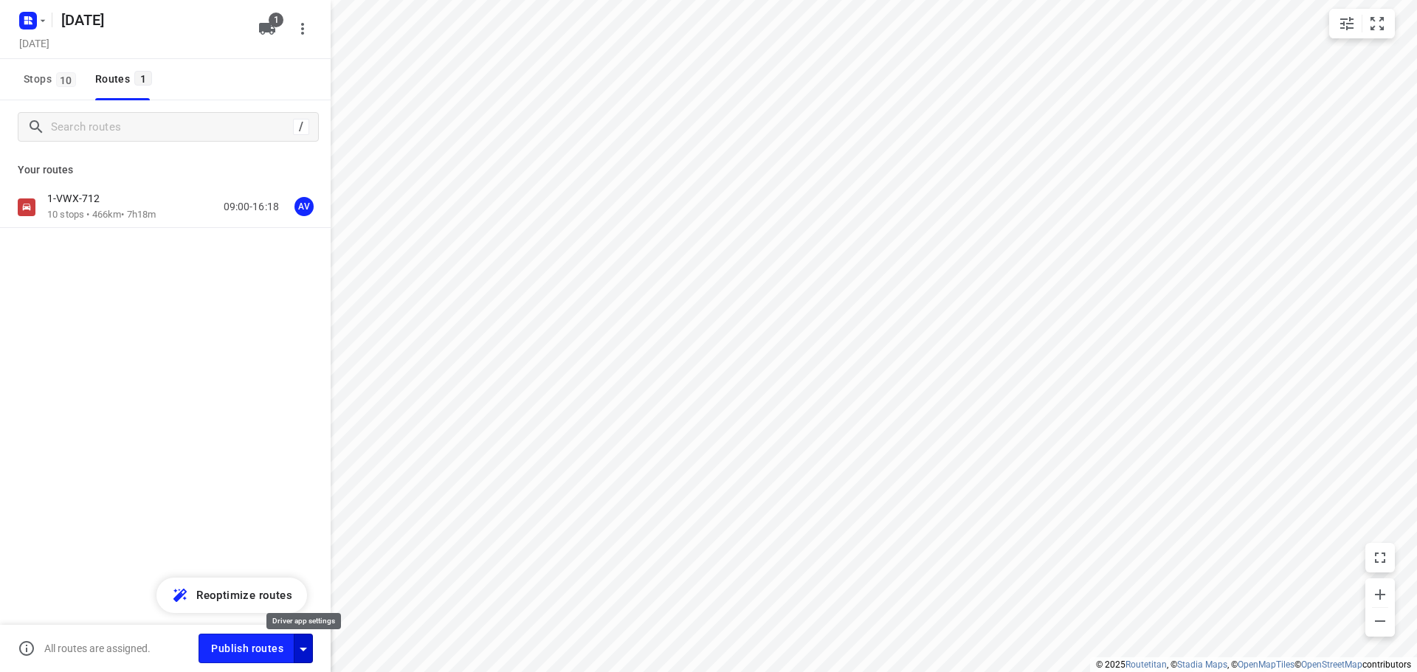
click at [306, 649] on icon "button" at bounding box center [303, 649] width 18 height 18
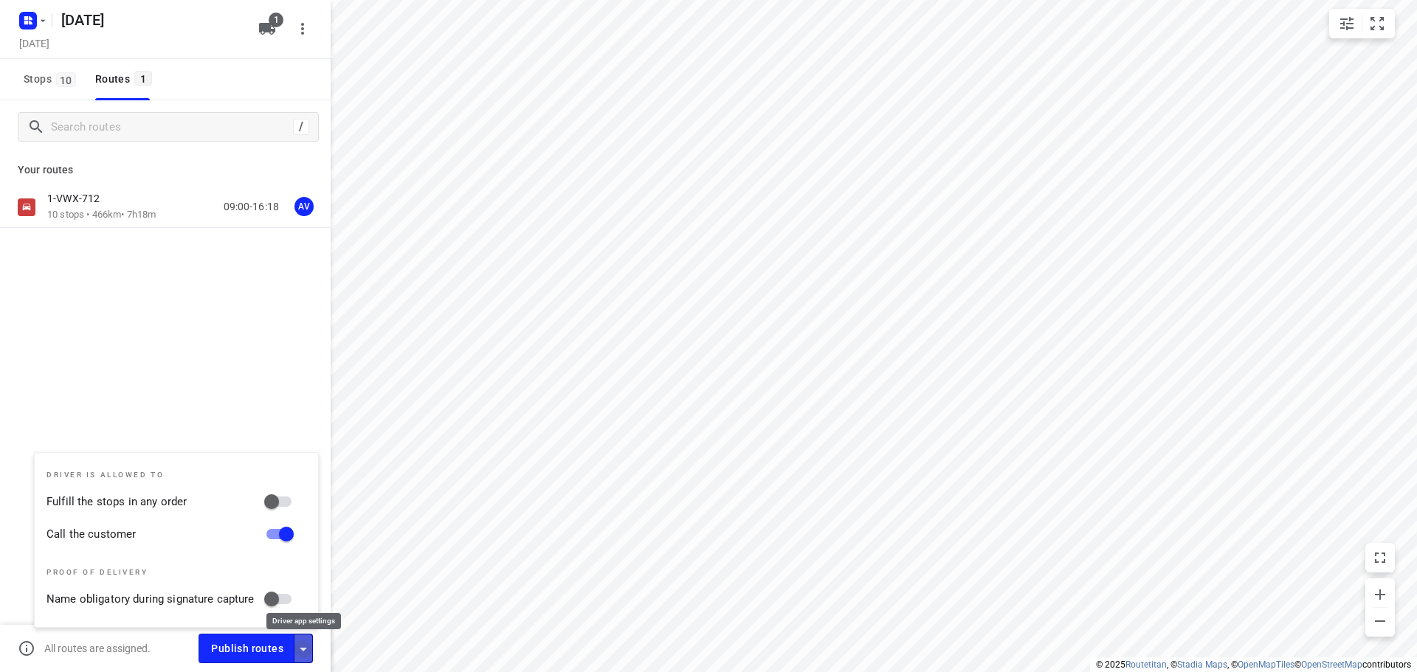
click at [303, 647] on icon "button" at bounding box center [303, 649] width 18 height 18
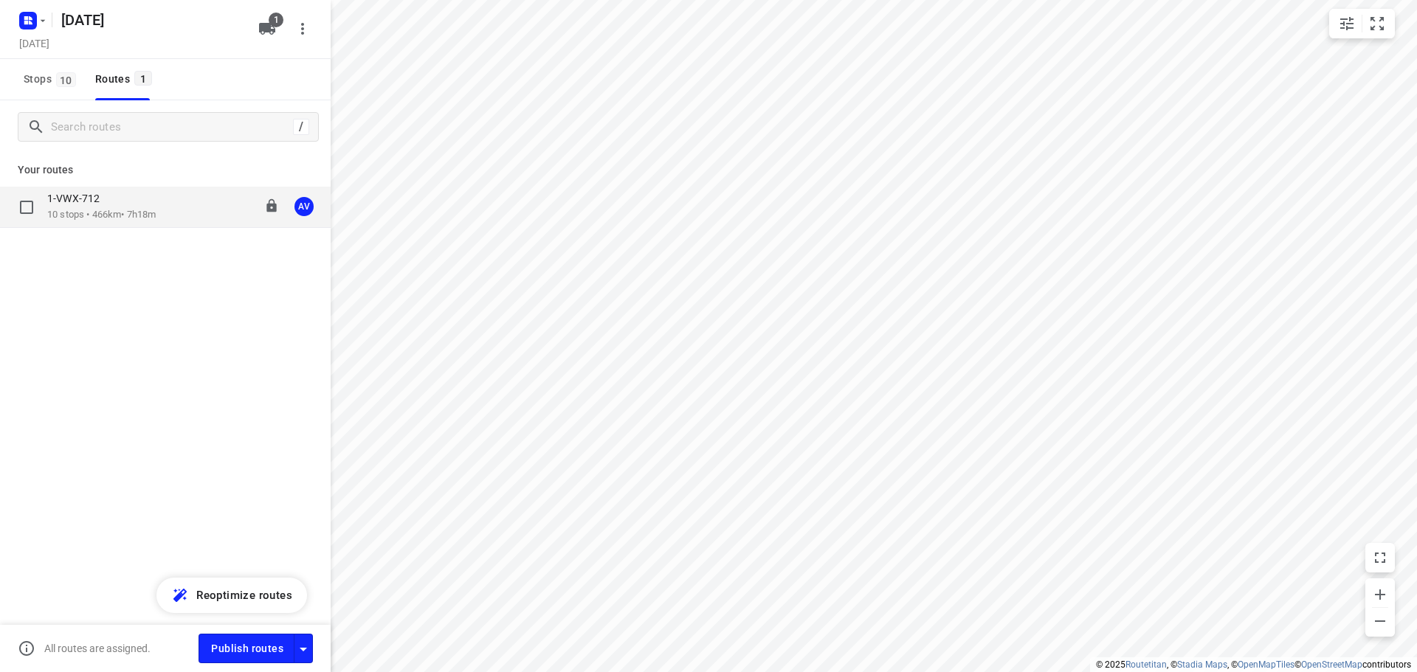
click at [136, 209] on p "10 stops • 466km • 7h18m" at bounding box center [101, 215] width 108 height 14
